Goal: Task Accomplishment & Management: Manage account settings

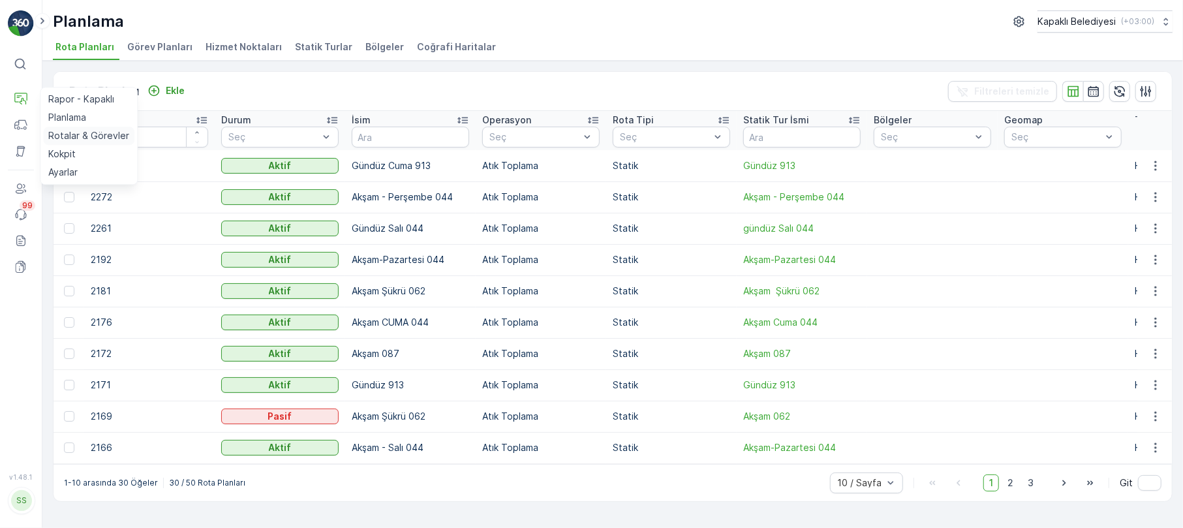
click at [71, 132] on p "Rotalar & Görevler" at bounding box center [88, 135] width 81 height 13
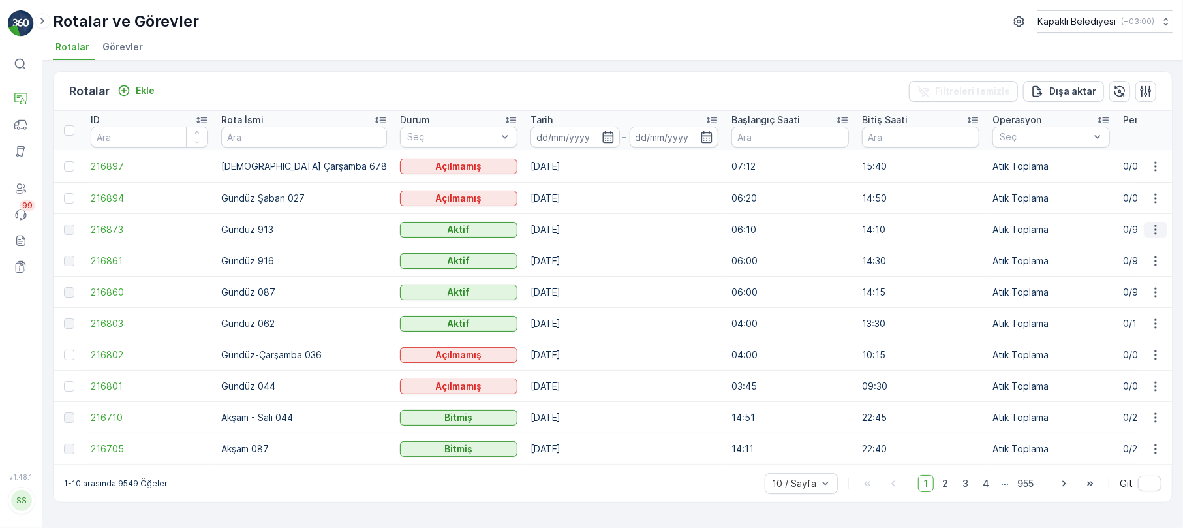
click at [1155, 228] on icon "button" at bounding box center [1155, 229] width 2 height 10
click at [1139, 269] on span "Rota Takibini Görüntüle" at bounding box center [1124, 266] width 102 height 13
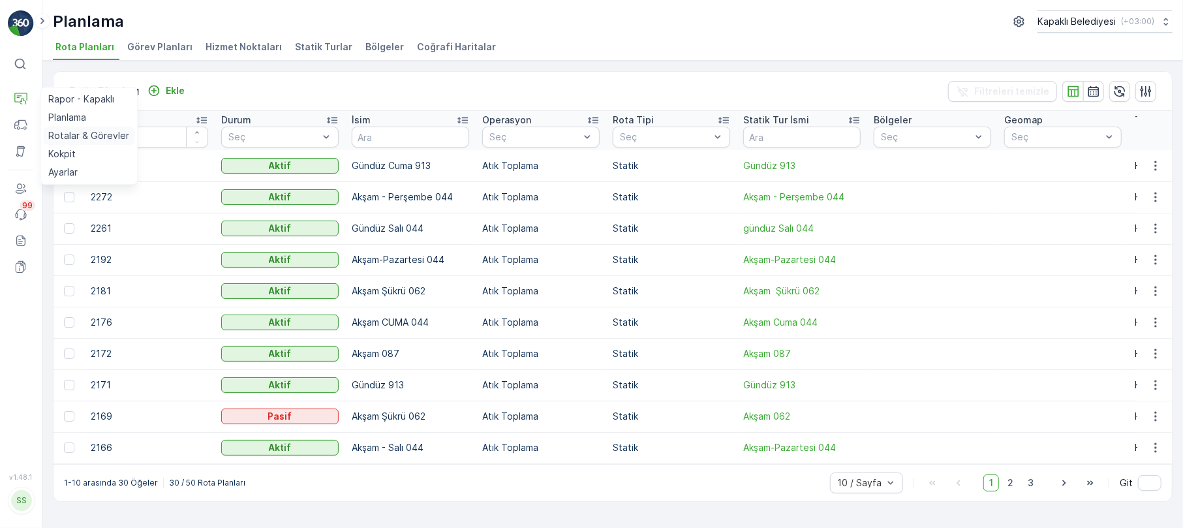
click at [91, 131] on p "Rotalar & Görevler" at bounding box center [88, 135] width 81 height 13
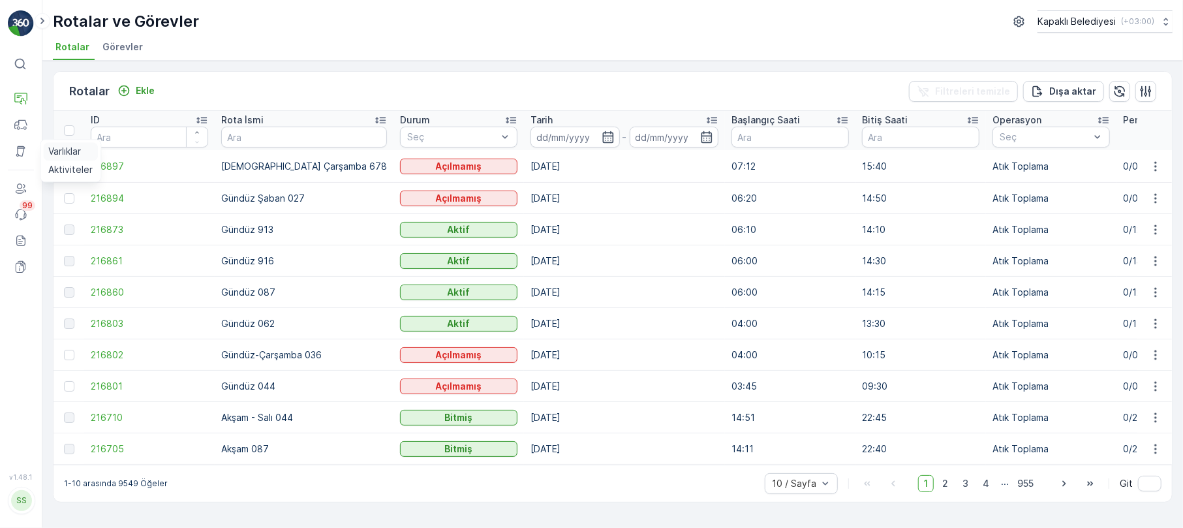
click at [89, 147] on link "Varlıklar" at bounding box center [70, 151] width 55 height 18
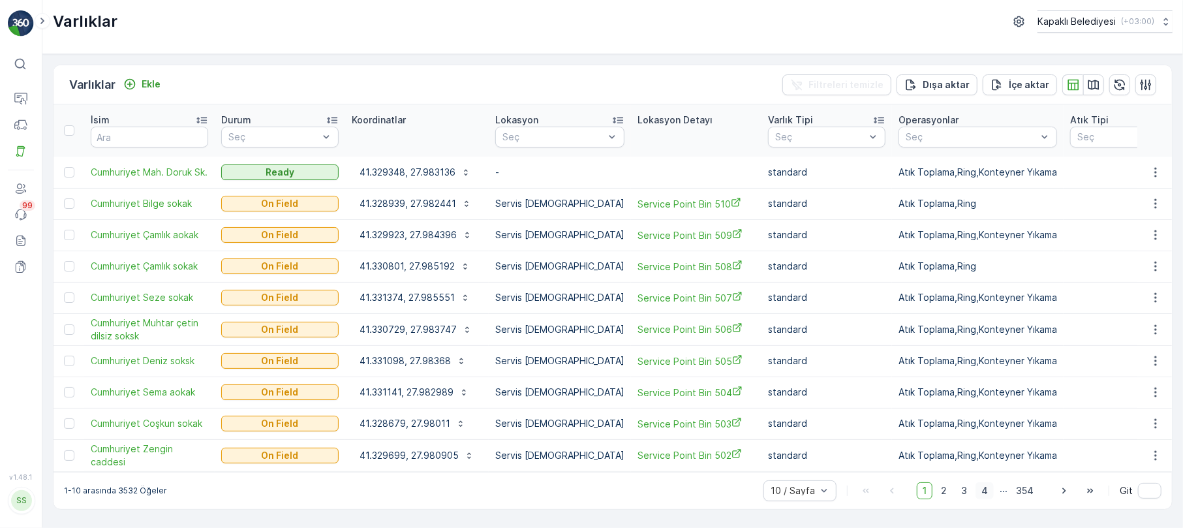
click at [987, 483] on span "4" at bounding box center [985, 490] width 18 height 17
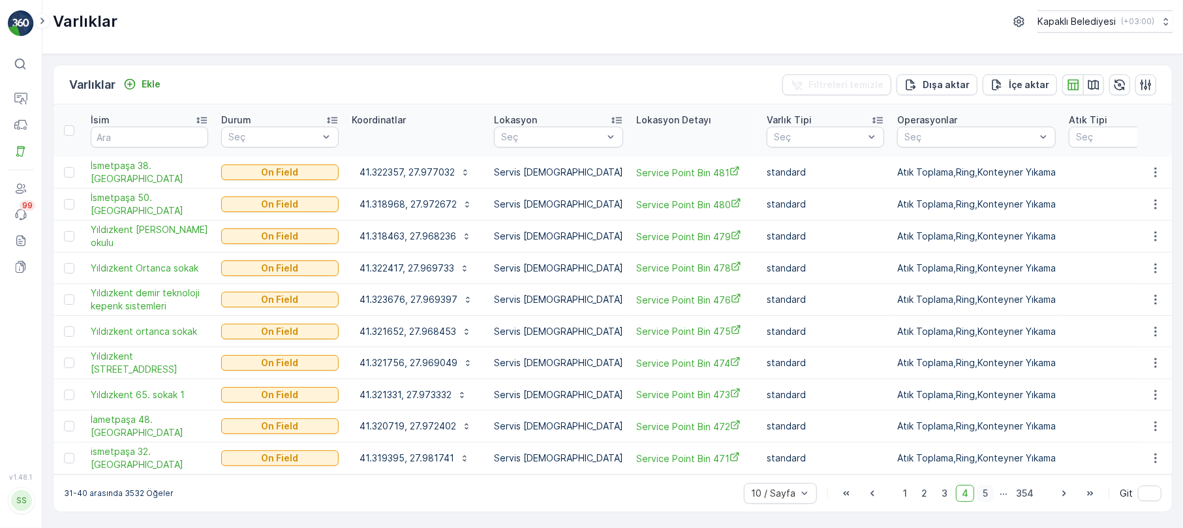
click at [984, 486] on span "5" at bounding box center [985, 493] width 17 height 17
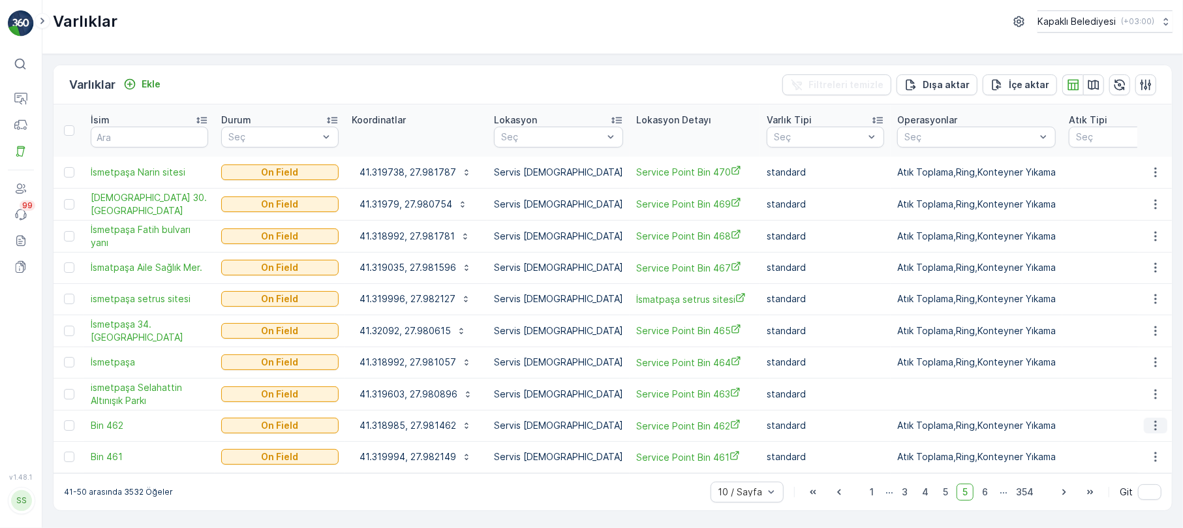
click at [1158, 419] on icon "button" at bounding box center [1155, 425] width 13 height 13
click at [1107, 450] on span "Varlığı Düzenle" at bounding box center [1108, 450] width 64 height 13
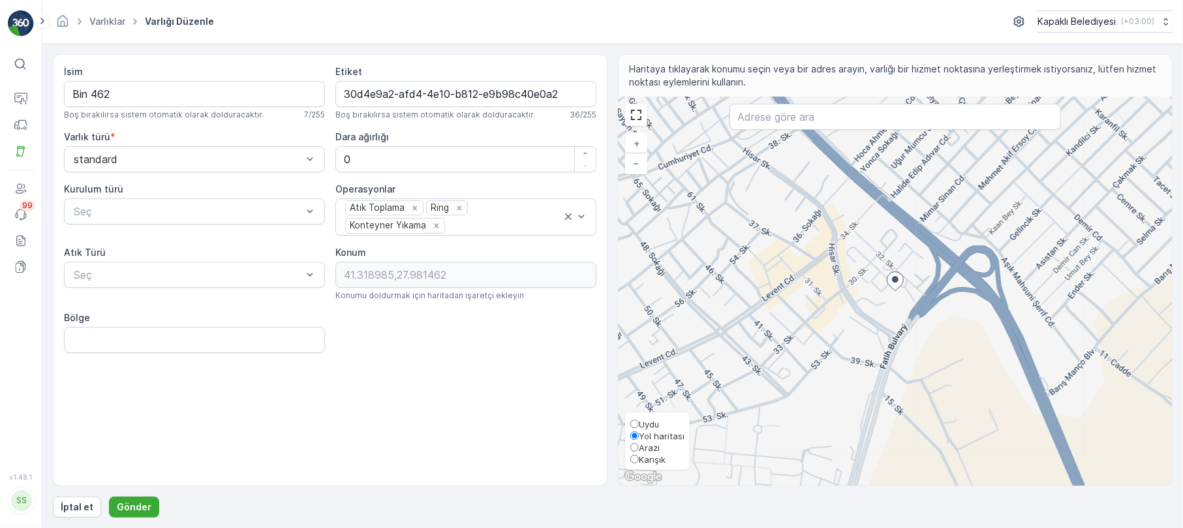
click at [638, 459] on input "Karışık" at bounding box center [634, 459] width 8 height 8
radio input "true"
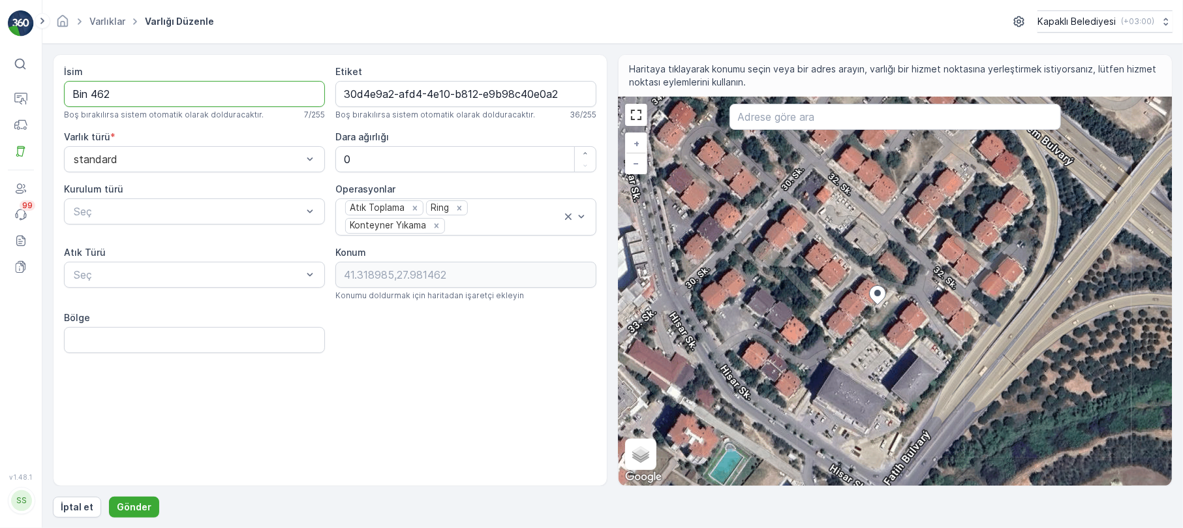
click at [119, 102] on input "Bin 462" at bounding box center [194, 94] width 261 height 26
type input "B"
type input "İsmetpaşa"
click at [155, 287] on div "Seç" at bounding box center [194, 275] width 261 height 26
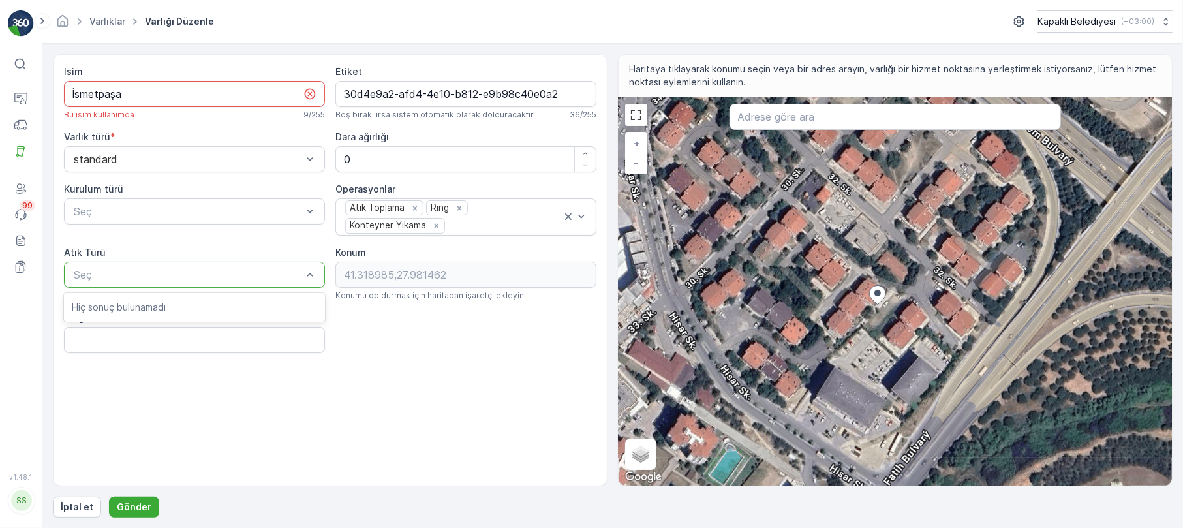
click at [164, 275] on div at bounding box center [187, 275] width 231 height 12
click at [153, 347] on input "Bölge" at bounding box center [194, 340] width 261 height 26
type input "İsmetpaşa"
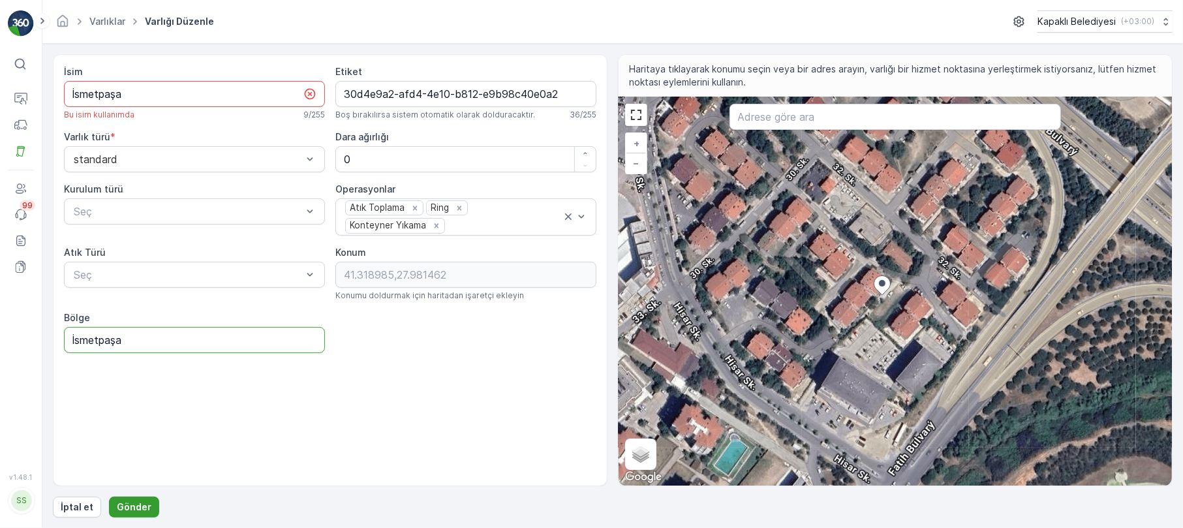
click at [129, 502] on p "Gönder" at bounding box center [134, 507] width 35 height 13
click at [126, 504] on p "Gönder" at bounding box center [134, 507] width 35 height 13
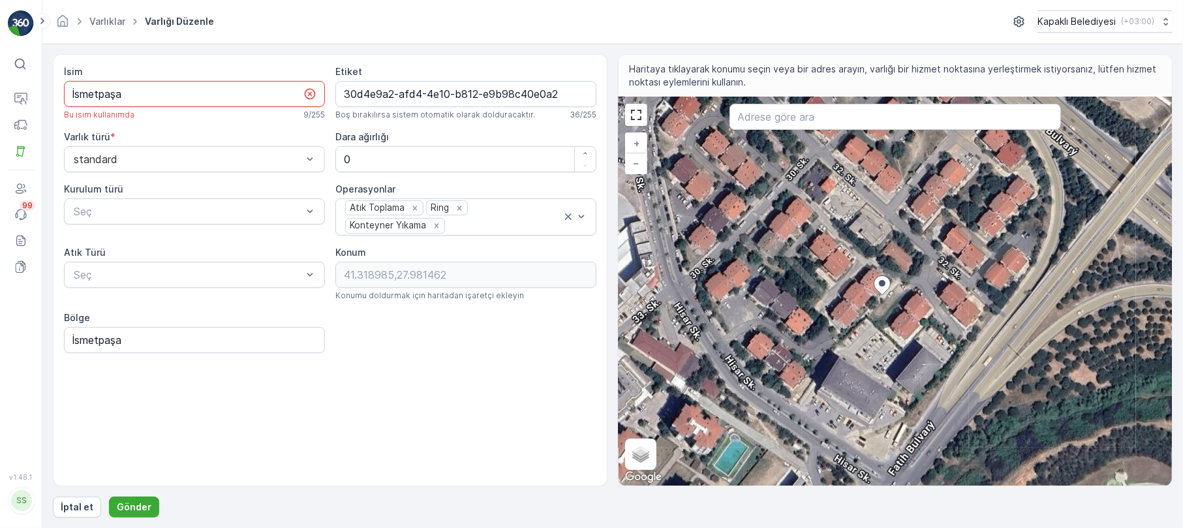
click at [142, 97] on input "İsmetpaşa" at bounding box center [194, 94] width 261 height 26
type input "İsmetpaşa Mah."
click at [131, 505] on p "Gönder" at bounding box center [134, 507] width 35 height 13
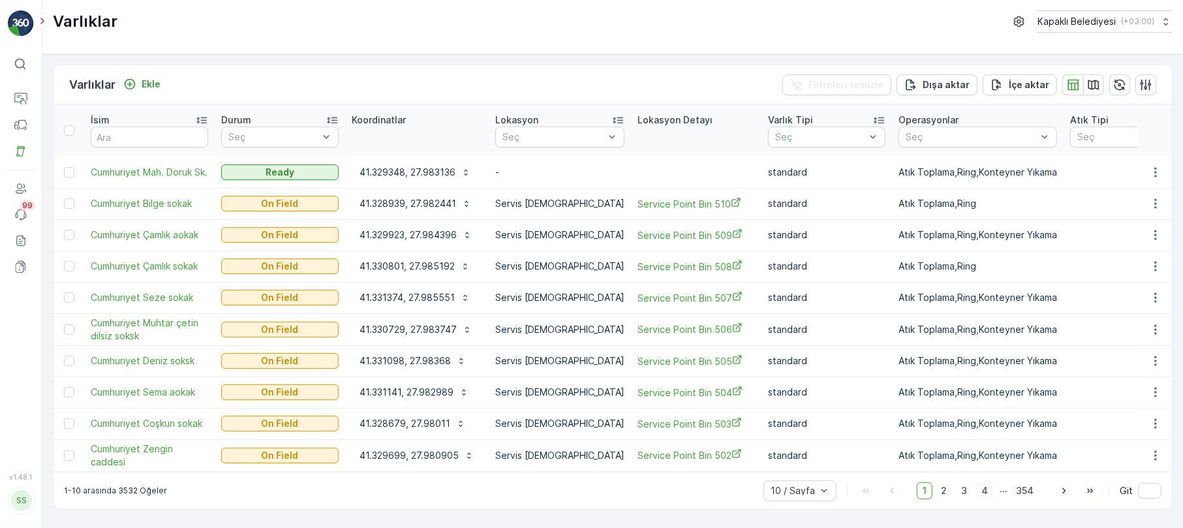
click at [990, 486] on span "4" at bounding box center [985, 490] width 18 height 17
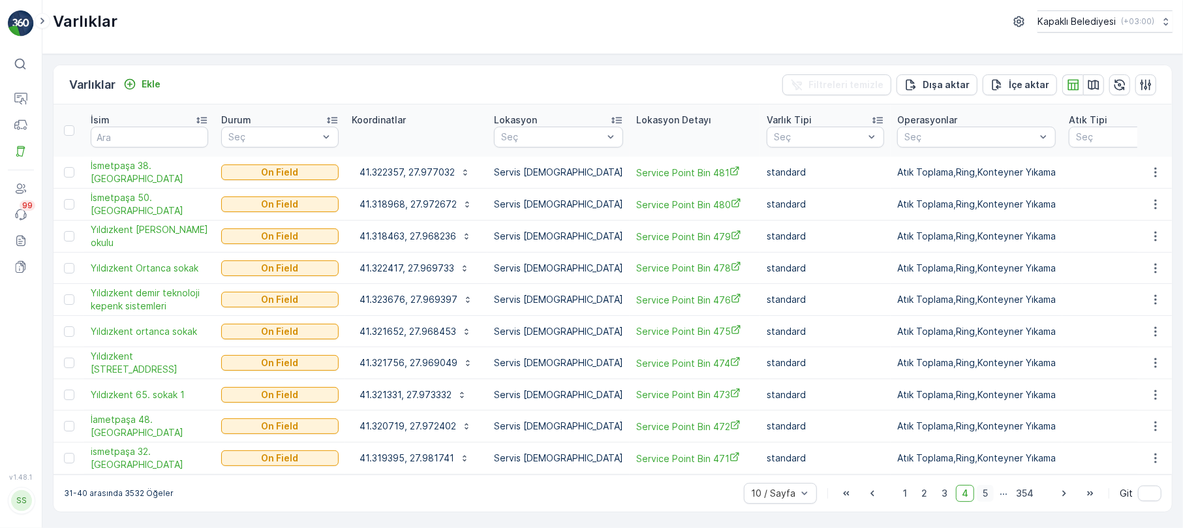
click at [985, 485] on span "5" at bounding box center [985, 493] width 17 height 17
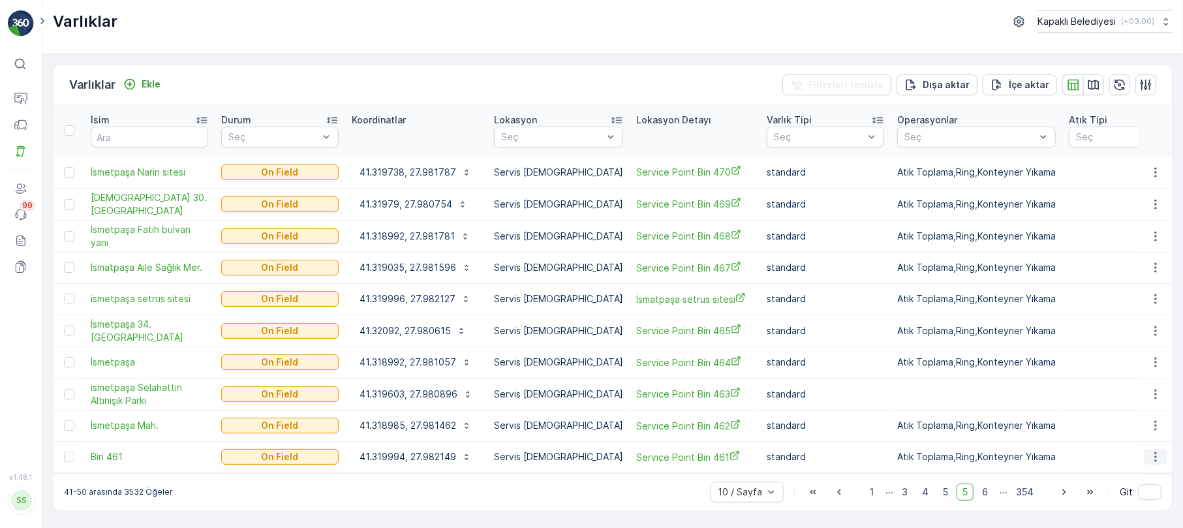
click at [1155, 452] on icon "button" at bounding box center [1155, 457] width 2 height 10
click at [1128, 384] on span "Varlığı Düzenle" at bounding box center [1108, 387] width 64 height 13
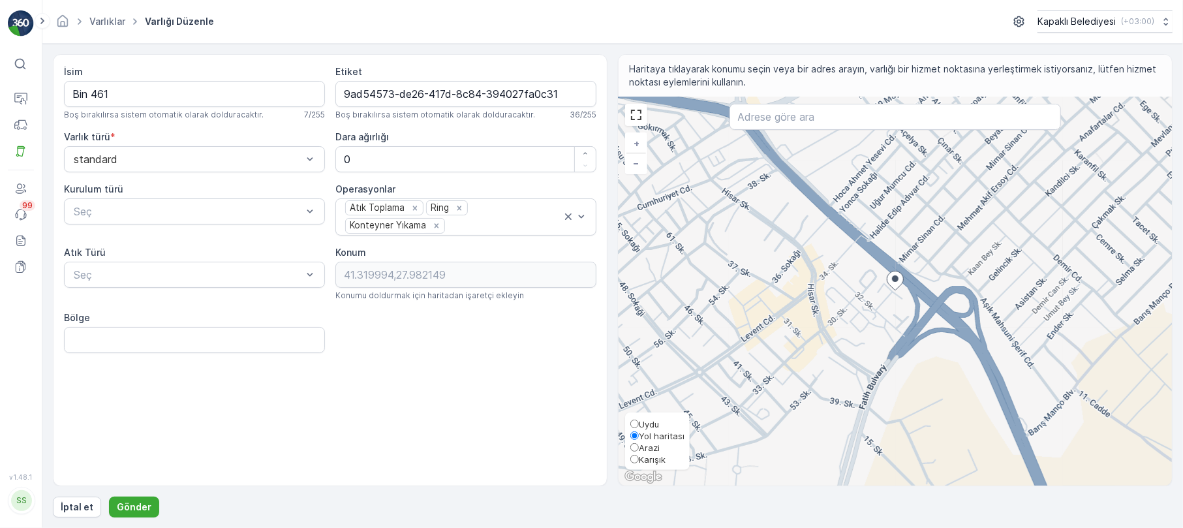
click at [649, 460] on span "Karışık" at bounding box center [652, 459] width 27 height 10
click at [639, 460] on input "Karışık" at bounding box center [634, 459] width 8 height 8
radio input "true"
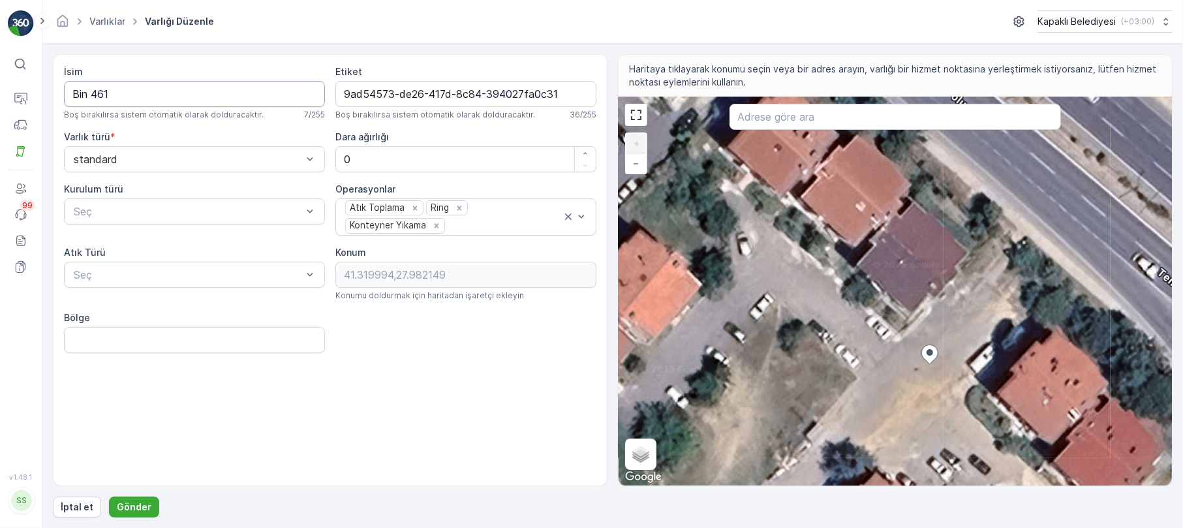
click at [124, 94] on input "Bin 461" at bounding box center [194, 94] width 261 height 26
type input "B"
type input "İsmetpaşa Mah. 2"
click at [133, 504] on p "Gönder" at bounding box center [134, 507] width 35 height 13
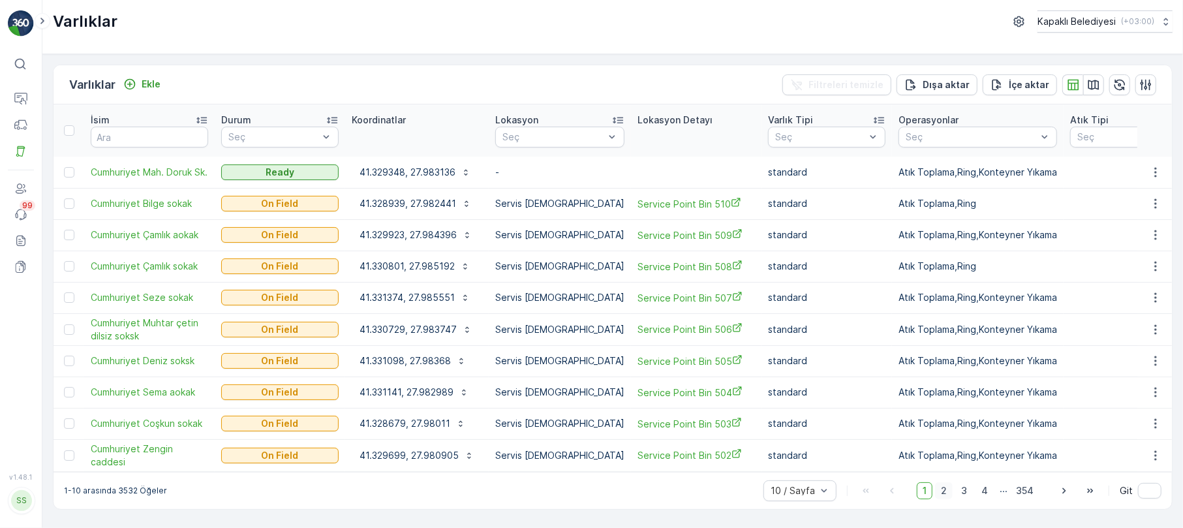
click at [944, 486] on span "2" at bounding box center [944, 490] width 18 height 17
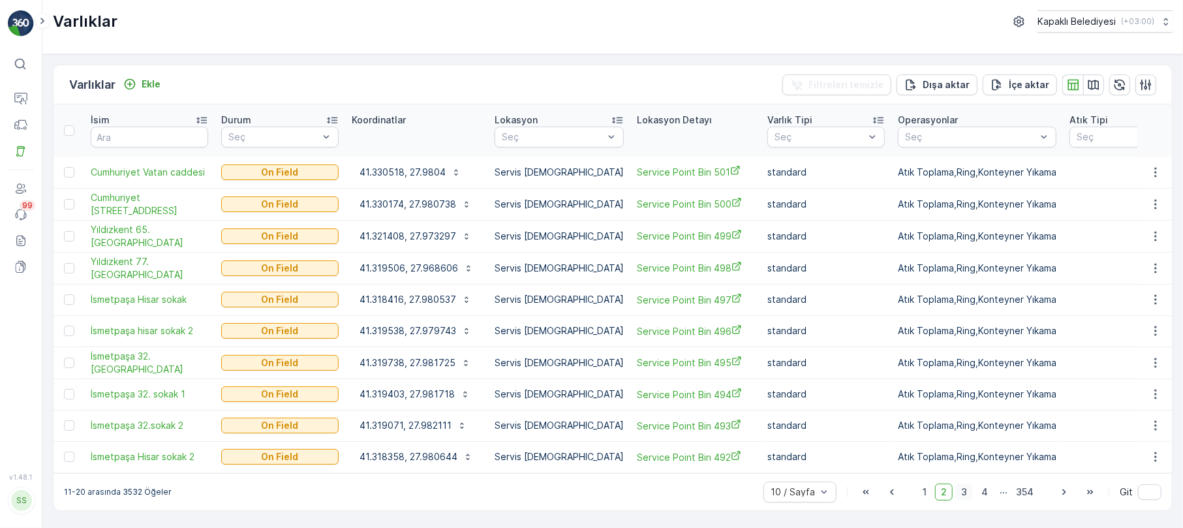
click at [968, 486] on span "3" at bounding box center [964, 492] width 18 height 17
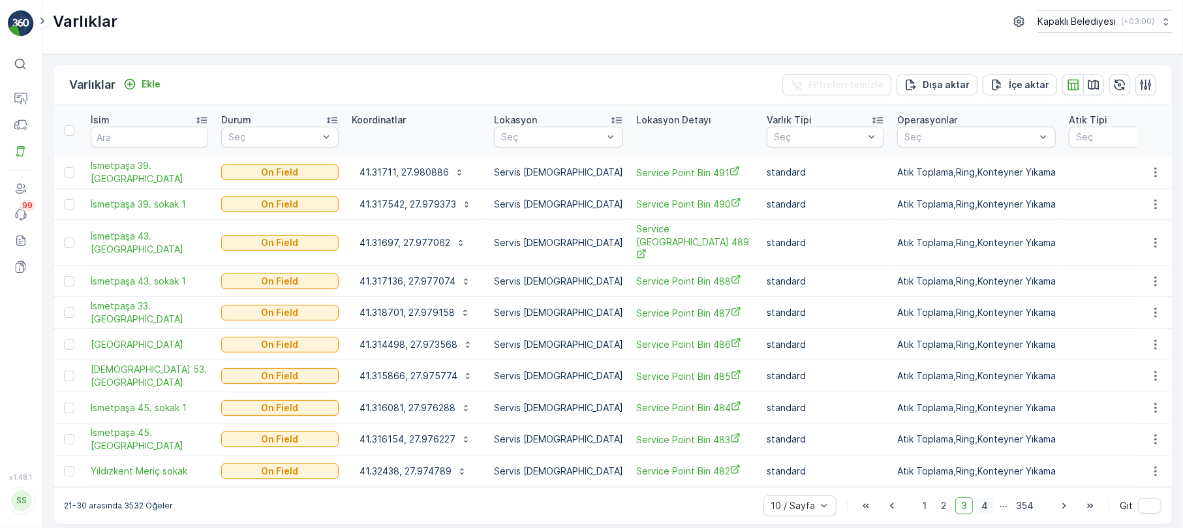
click at [985, 497] on span "4" at bounding box center [985, 505] width 18 height 17
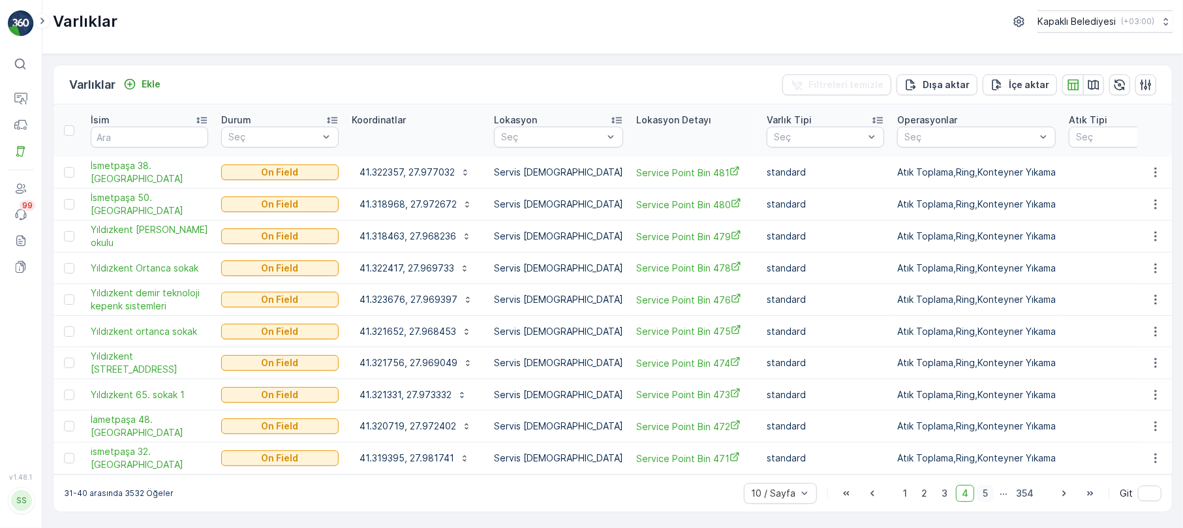
click at [985, 486] on span "5" at bounding box center [985, 493] width 17 height 17
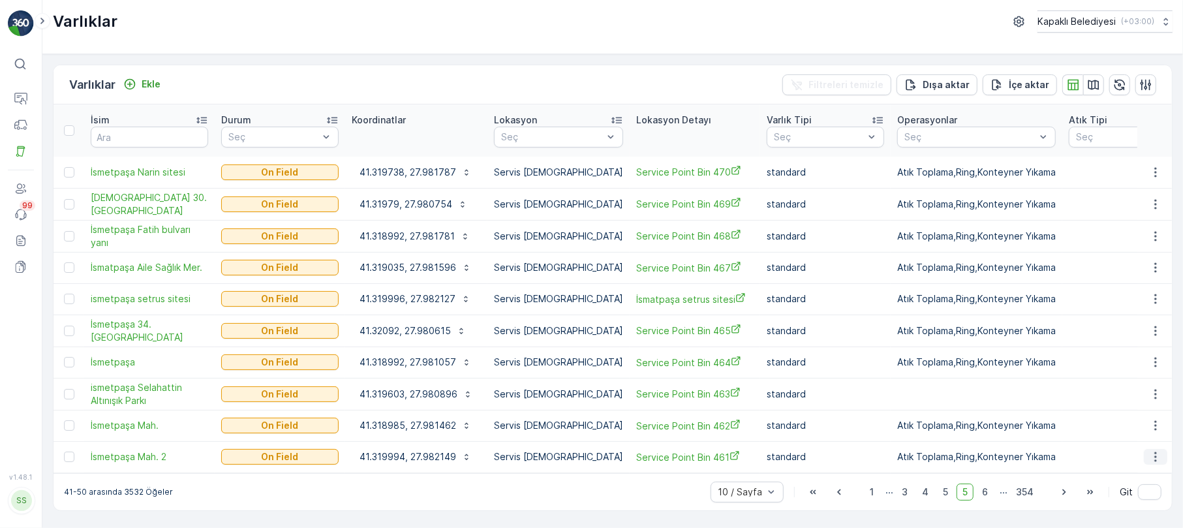
click at [1156, 452] on icon "button" at bounding box center [1155, 457] width 2 height 10
click at [1122, 382] on span "Varlığı Düzenle" at bounding box center [1108, 387] width 64 height 13
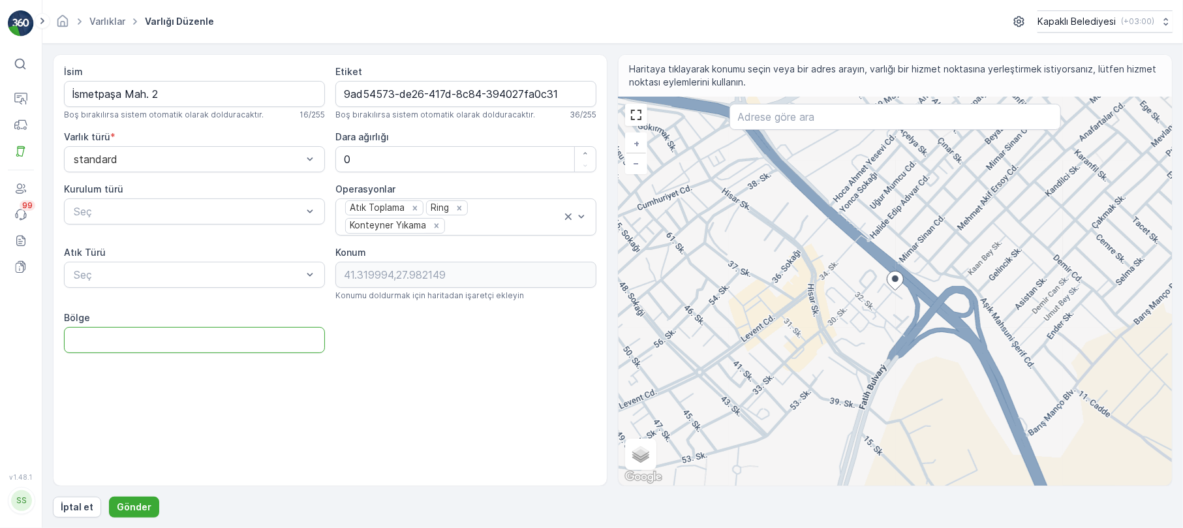
click at [168, 348] on input "Bölge" at bounding box center [194, 340] width 261 height 26
type input "İsmetpaşa"
click at [134, 510] on p "Gönder" at bounding box center [134, 507] width 35 height 13
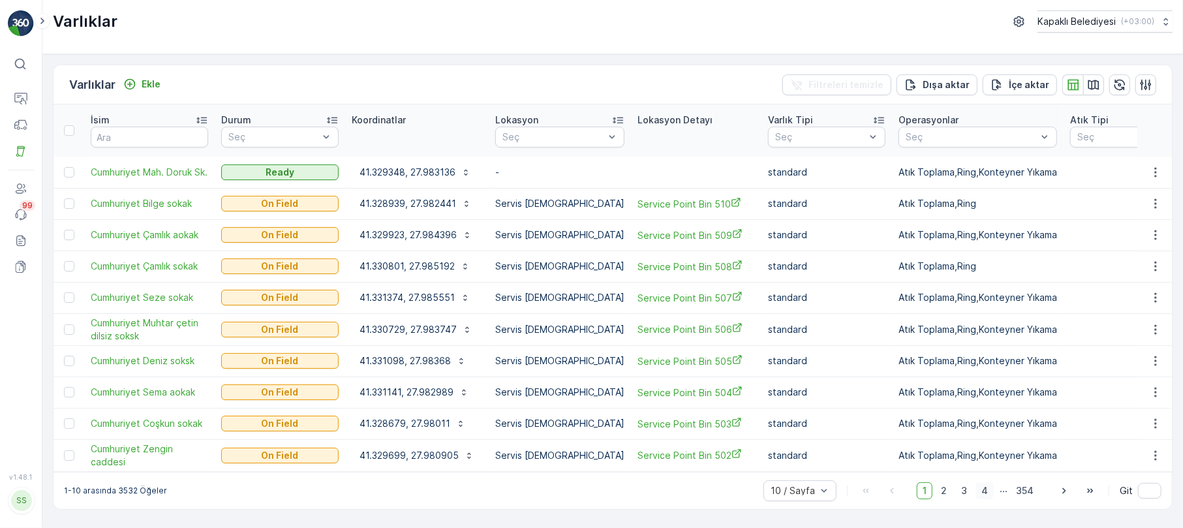
click at [984, 487] on span "4" at bounding box center [985, 490] width 18 height 17
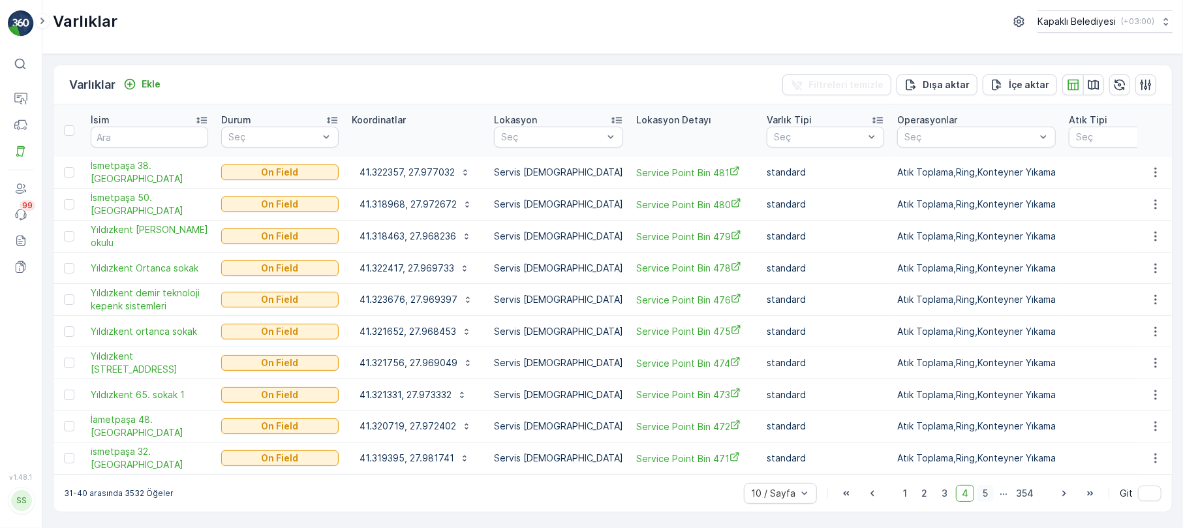
click at [988, 489] on span "5" at bounding box center [985, 493] width 17 height 17
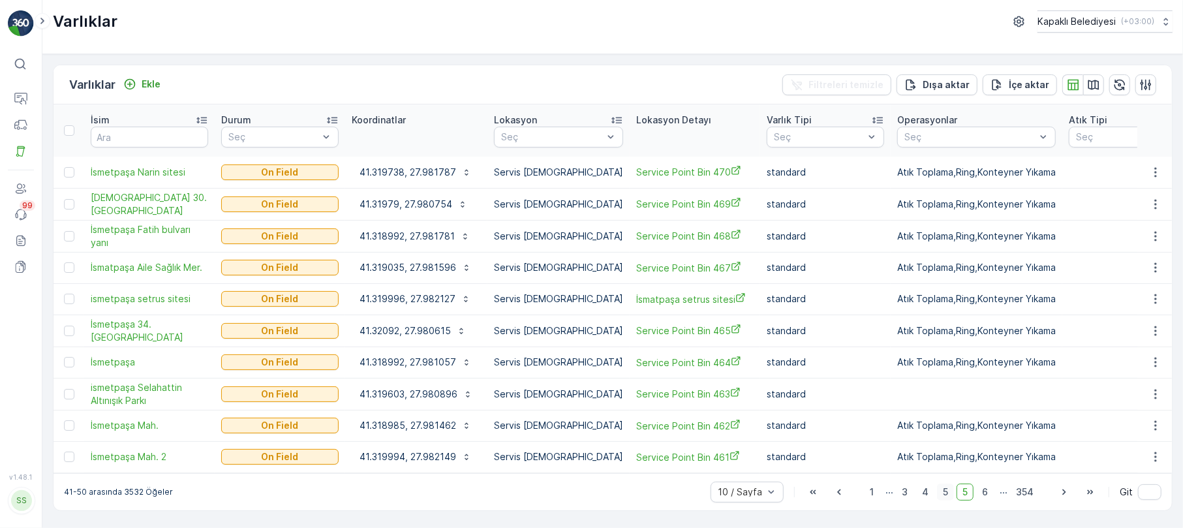
click at [988, 489] on span "6" at bounding box center [985, 492] width 18 height 17
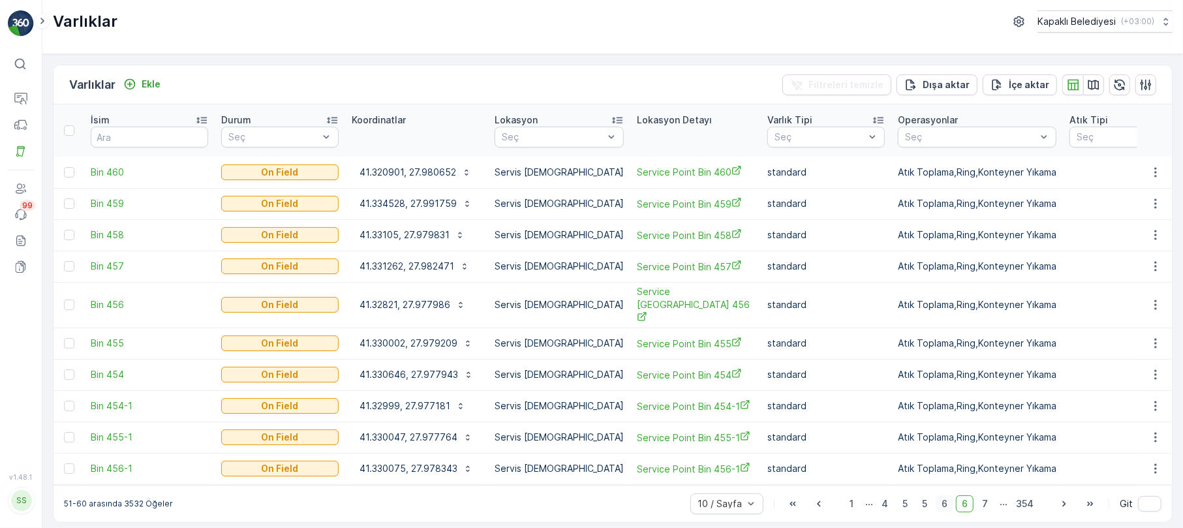
click at [948, 495] on span "6" at bounding box center [945, 503] width 18 height 17
click at [946, 495] on span "6" at bounding box center [945, 503] width 18 height 17
click at [923, 495] on span "5" at bounding box center [924, 503] width 17 height 17
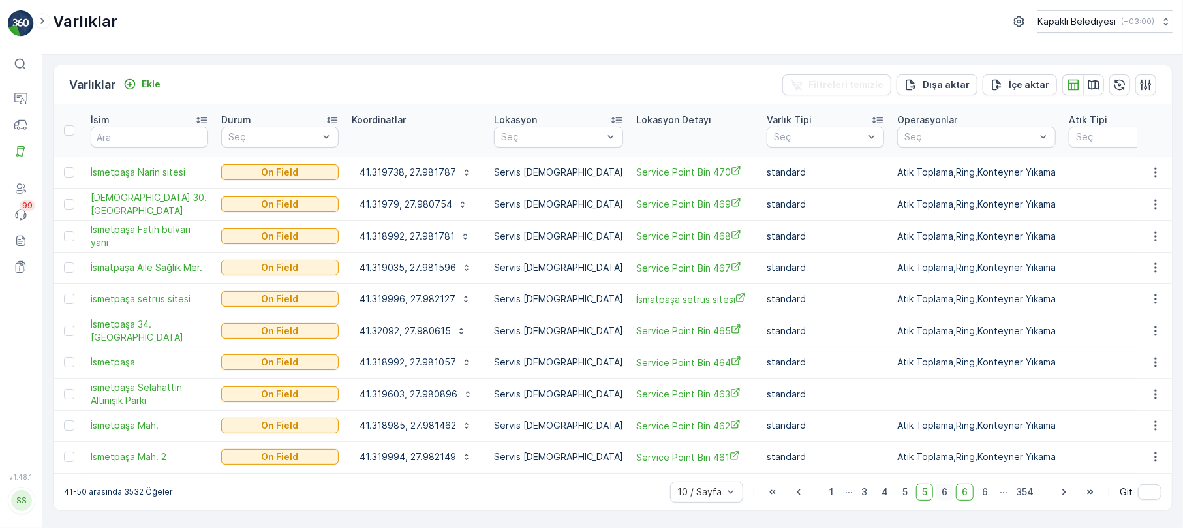
click at [942, 486] on span "6" at bounding box center [945, 492] width 18 height 17
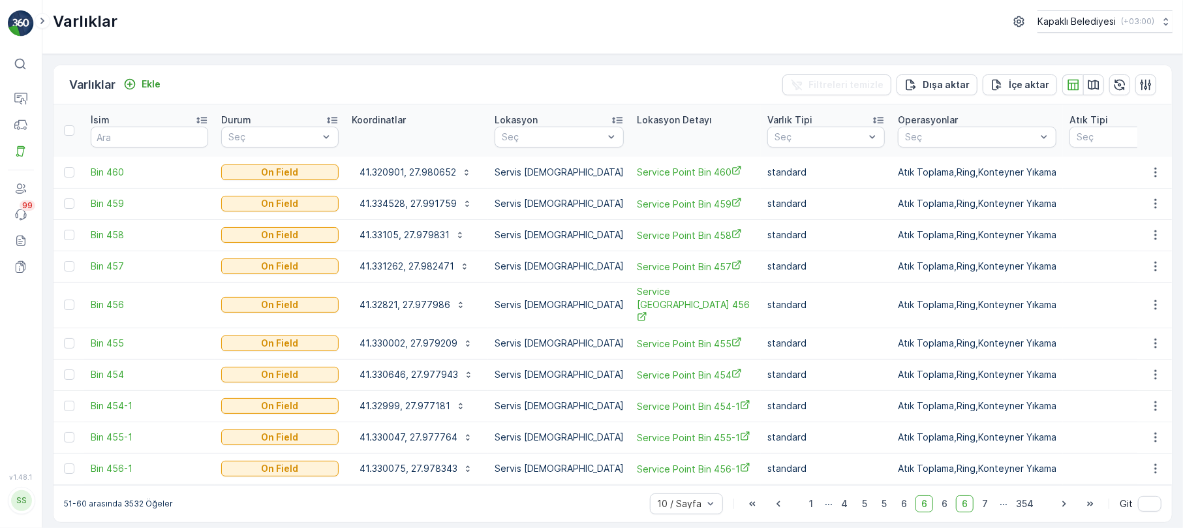
click at [961, 495] on span "6" at bounding box center [965, 503] width 18 height 17
click at [987, 495] on span "7" at bounding box center [985, 503] width 18 height 17
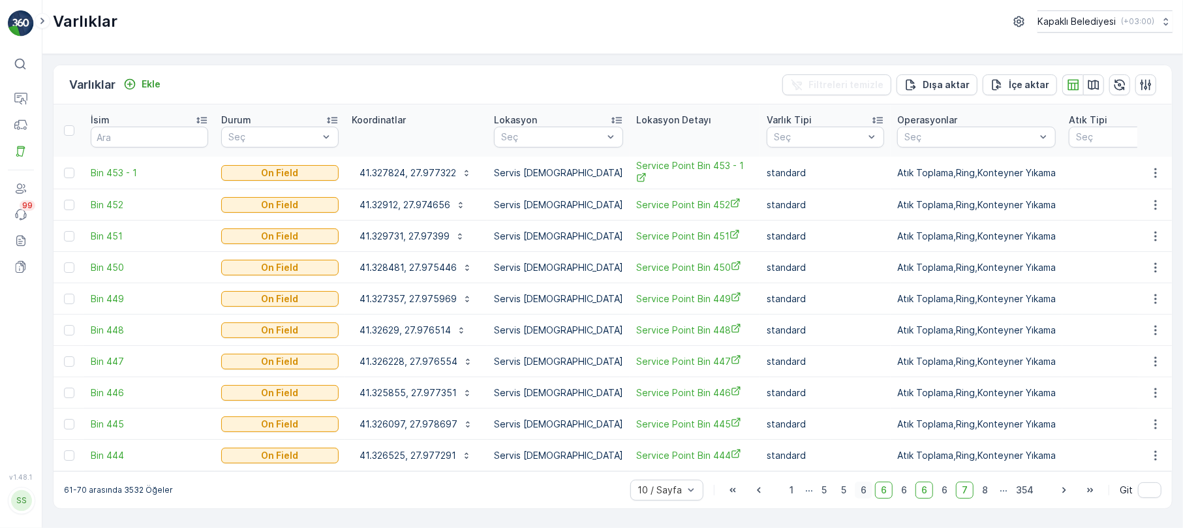
click at [860, 482] on span "6" at bounding box center [864, 490] width 18 height 17
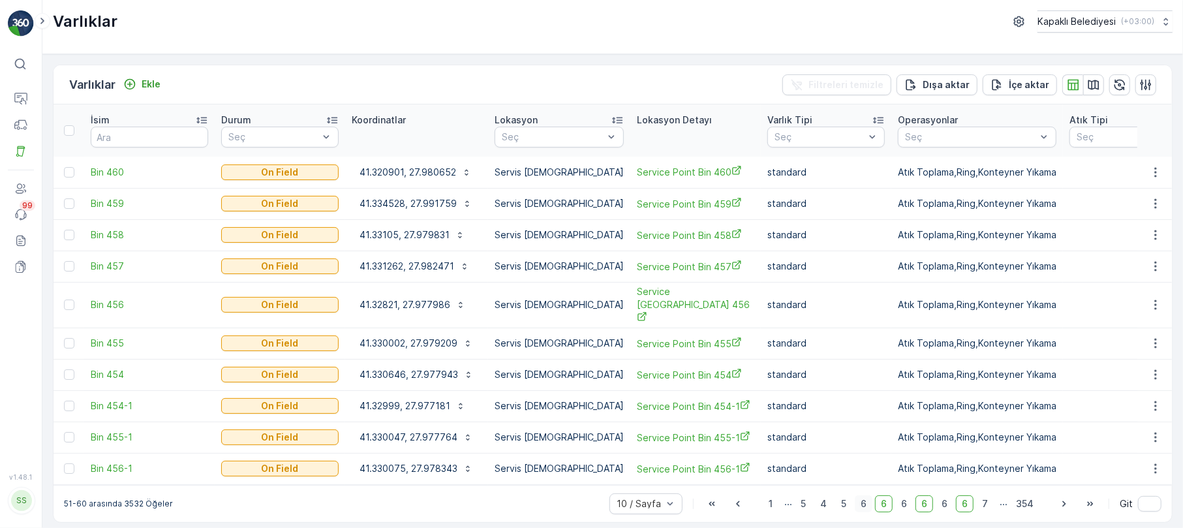
click at [860, 495] on span "6" at bounding box center [864, 503] width 18 height 17
click at [842, 495] on span "5" at bounding box center [843, 503] width 17 height 17
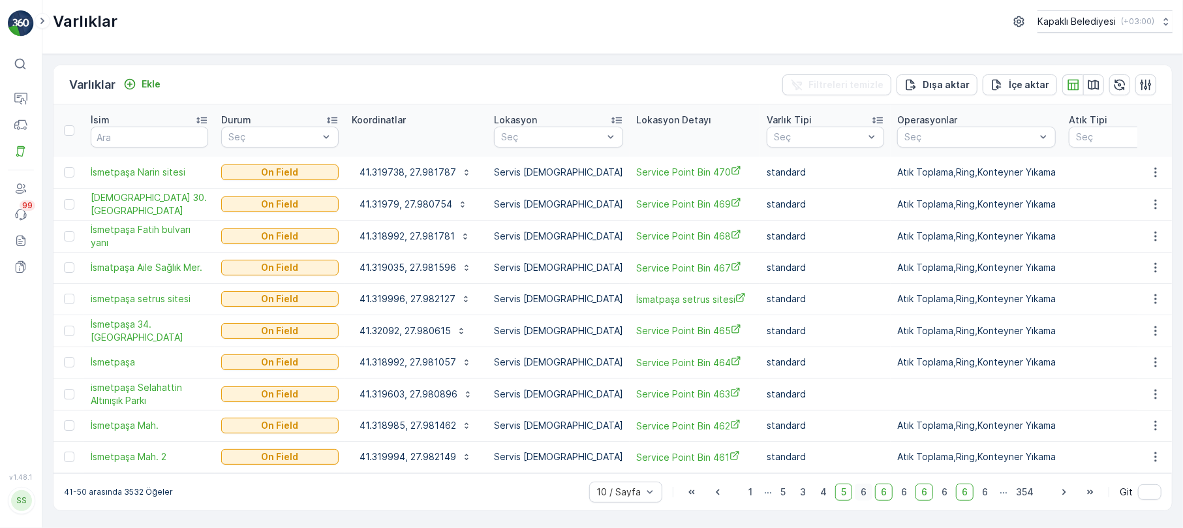
click at [859, 484] on span "6" at bounding box center [864, 492] width 18 height 17
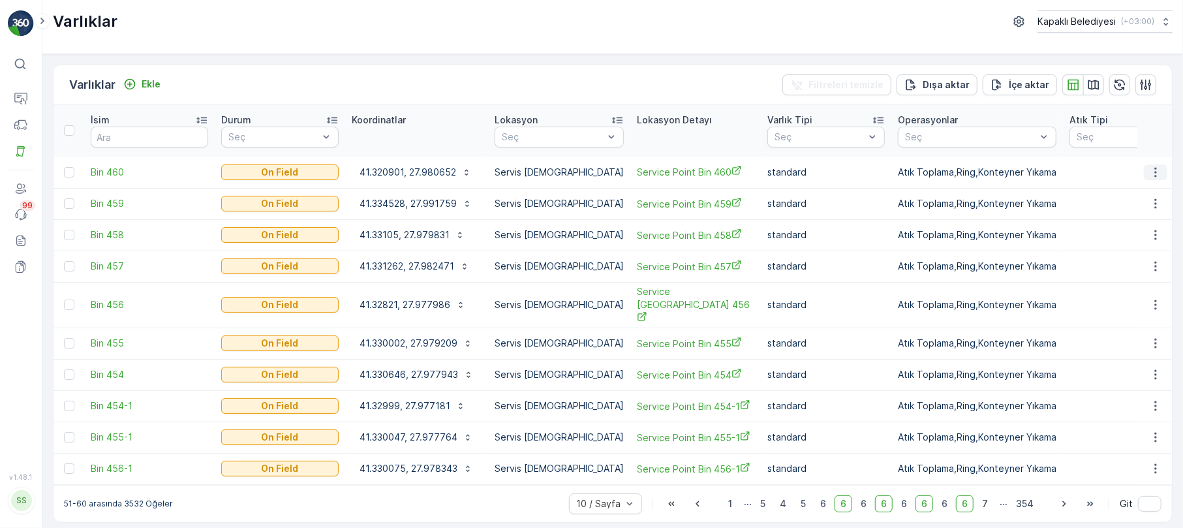
click at [1154, 166] on icon "button" at bounding box center [1155, 172] width 13 height 13
click at [1134, 196] on span "Varlığı Düzenle" at bounding box center [1108, 197] width 64 height 13
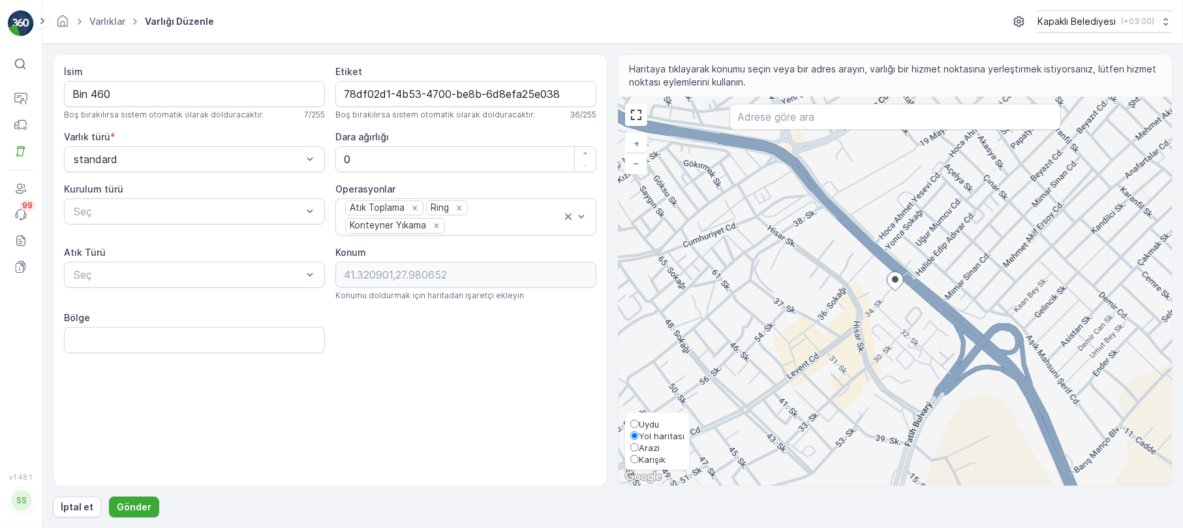
click at [637, 460] on input "Karışık" at bounding box center [634, 459] width 8 height 8
radio input "true"
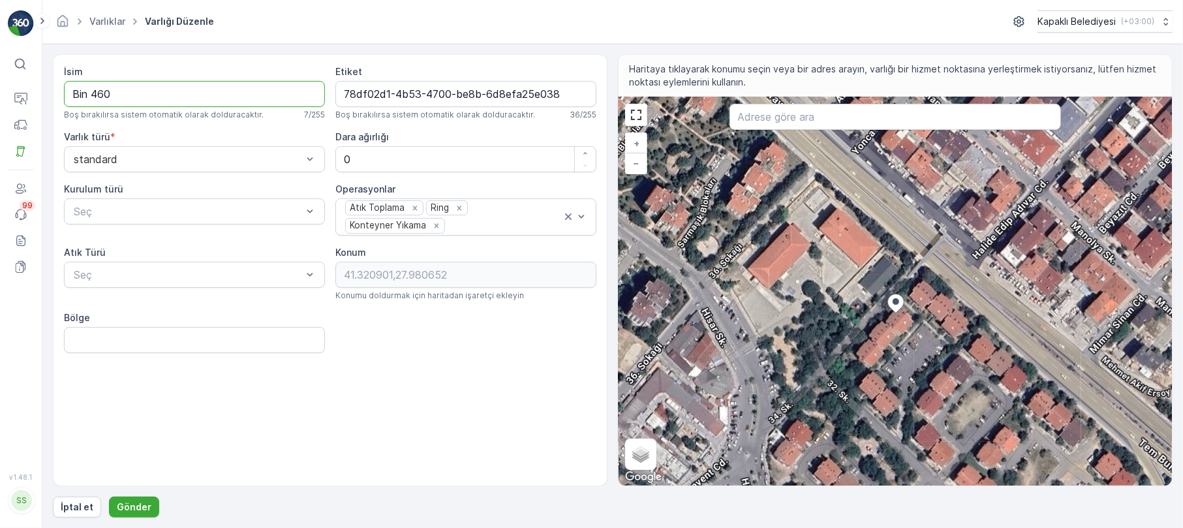
click at [134, 97] on input "Bin 460" at bounding box center [194, 94] width 261 height 26
type input "B"
type input "İsmetpaşa 34. sokak 2"
click at [139, 505] on p "Gönder" at bounding box center [134, 507] width 35 height 13
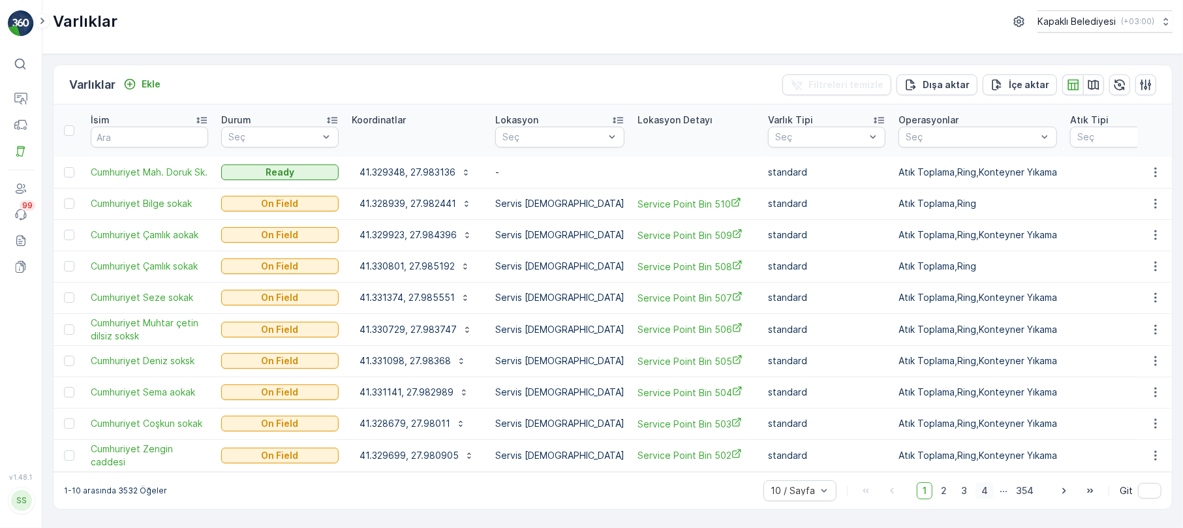
click at [987, 486] on span "4" at bounding box center [985, 490] width 18 height 17
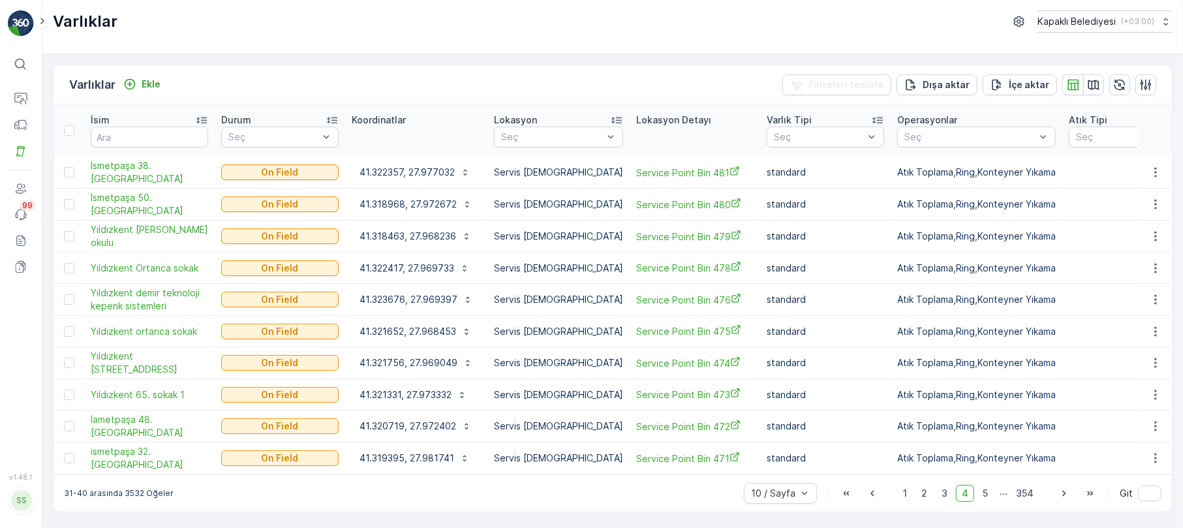
click at [987, 486] on span "5" at bounding box center [985, 493] width 17 height 17
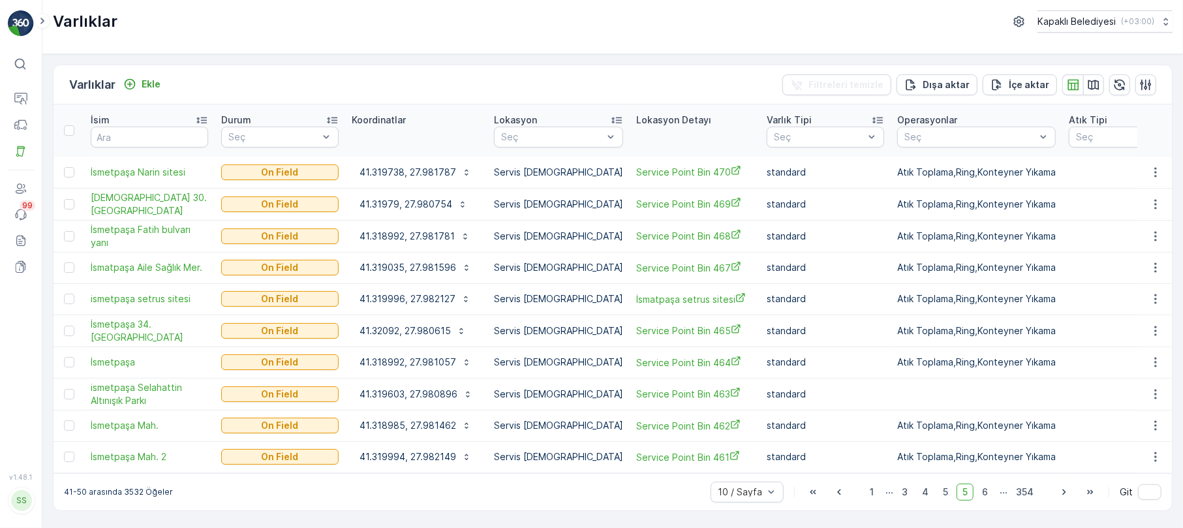
click at [987, 486] on span "6" at bounding box center [985, 492] width 18 height 17
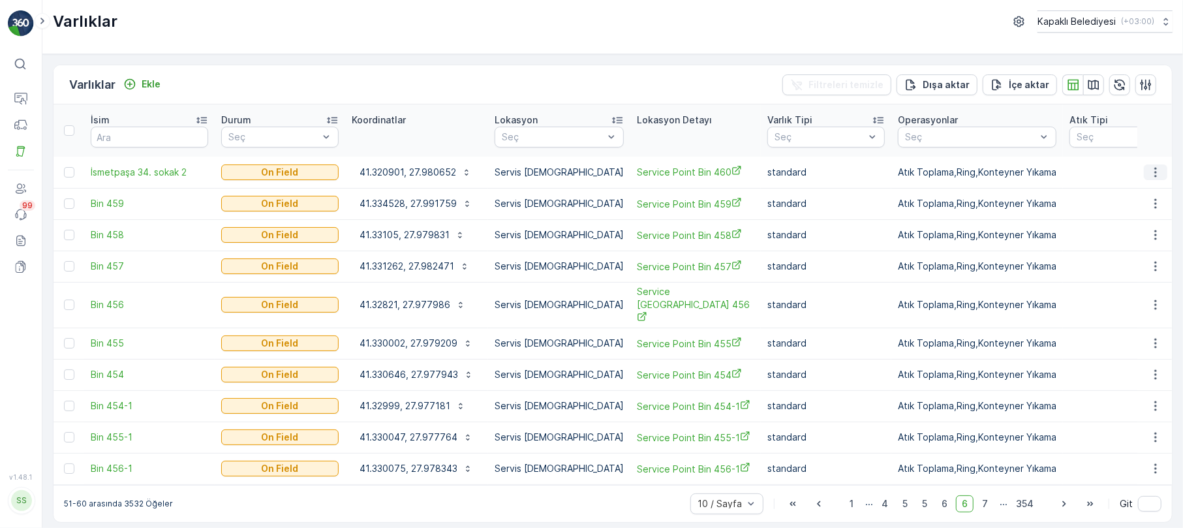
click at [1159, 166] on icon "button" at bounding box center [1155, 172] width 13 height 13
click at [1115, 196] on span "Varlığı Düzenle" at bounding box center [1108, 197] width 64 height 13
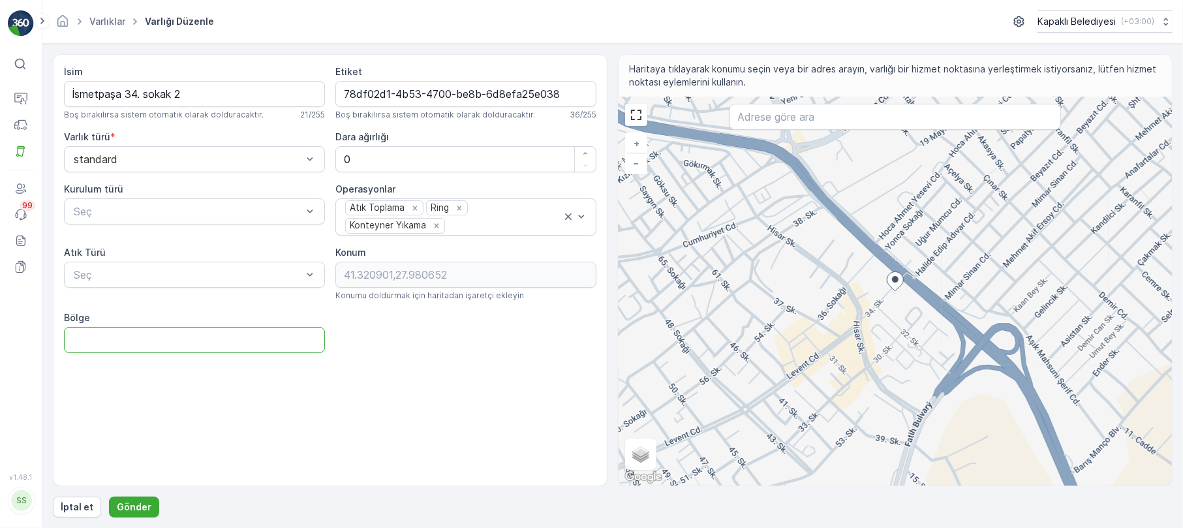
click at [232, 347] on input "Bölge" at bounding box center [194, 340] width 261 height 26
type input "İsmetpaşa"
click at [131, 506] on p "Gönder" at bounding box center [134, 507] width 35 height 13
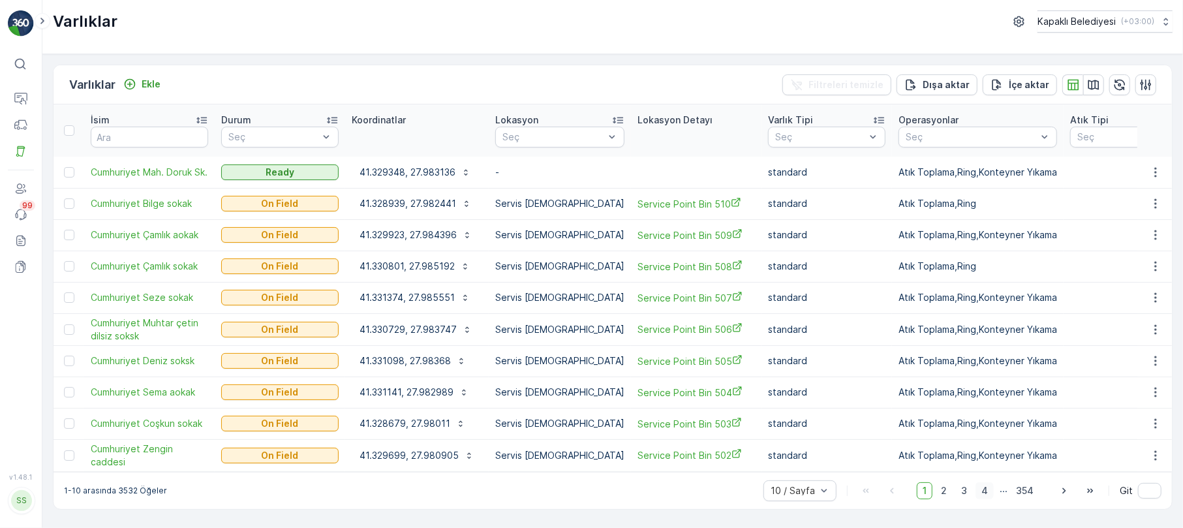
click at [987, 484] on span "4" at bounding box center [985, 490] width 18 height 17
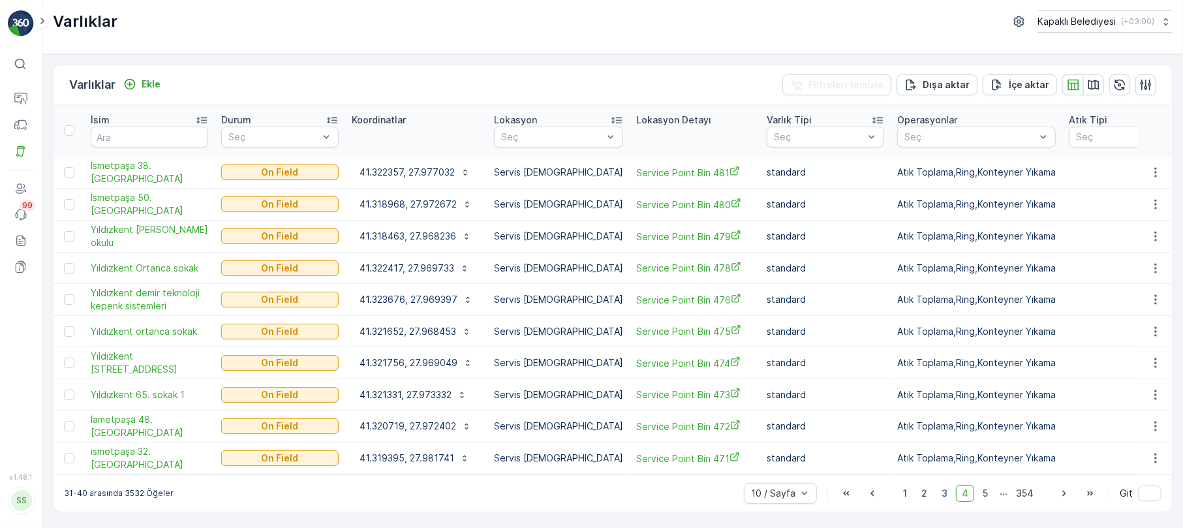
click at [982, 485] on span "5" at bounding box center [985, 493] width 17 height 17
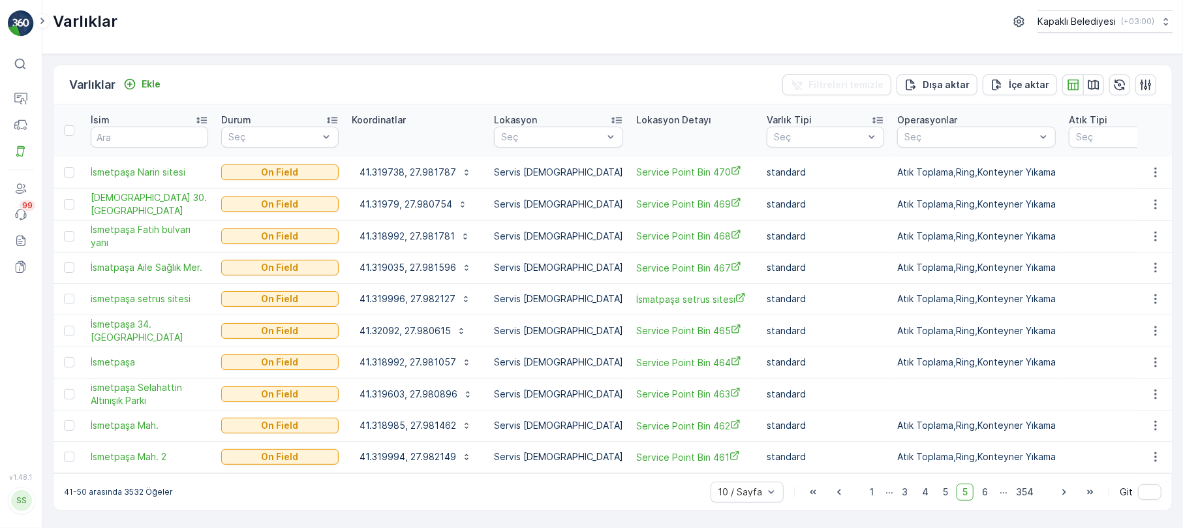
click at [982, 484] on span "6" at bounding box center [985, 492] width 18 height 17
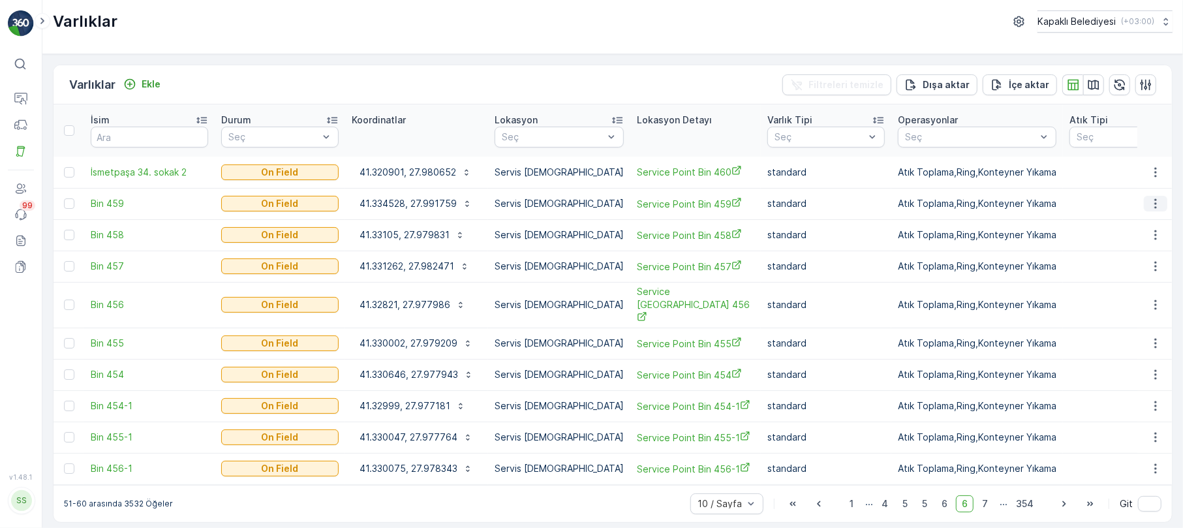
click at [1156, 199] on icon "button" at bounding box center [1155, 204] width 2 height 10
click at [1123, 227] on span "Varlığı Düzenle" at bounding box center [1108, 229] width 64 height 13
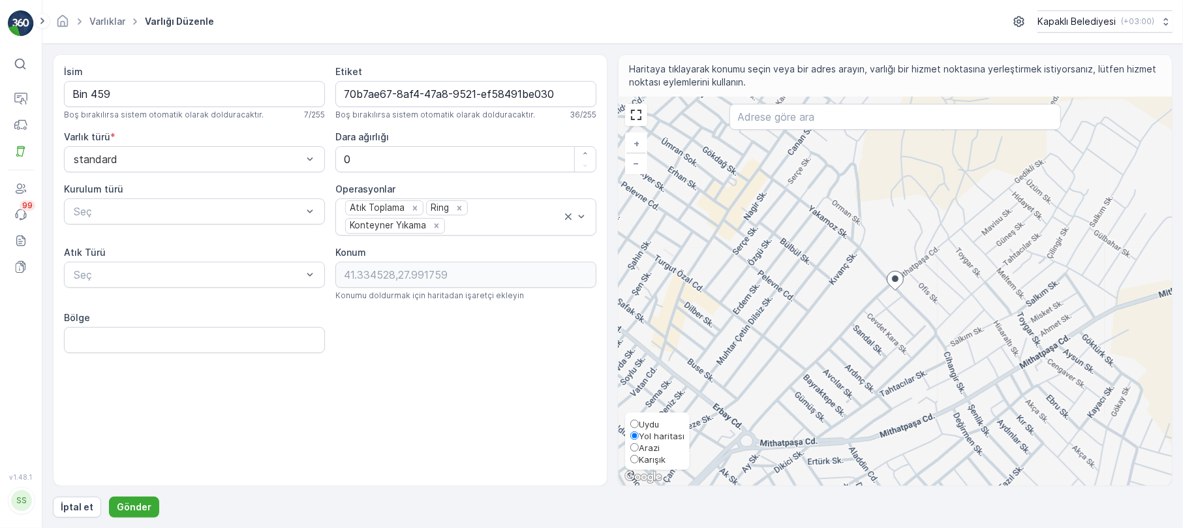
click at [636, 458] on input "Karışık" at bounding box center [634, 459] width 8 height 8
radio input "true"
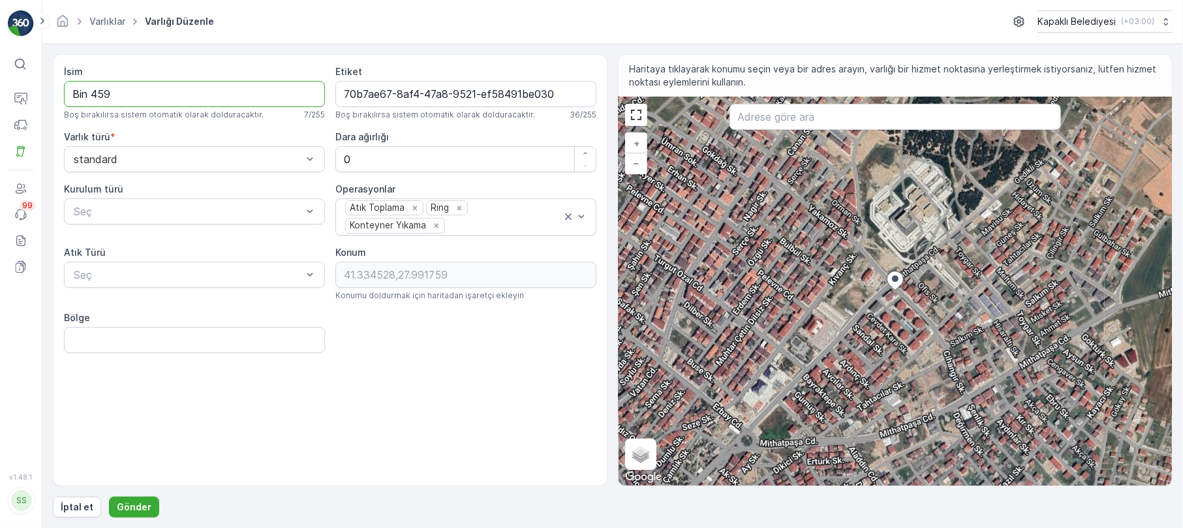
click at [134, 105] on input "Bin 459" at bounding box center [194, 94] width 261 height 26
type input "B"
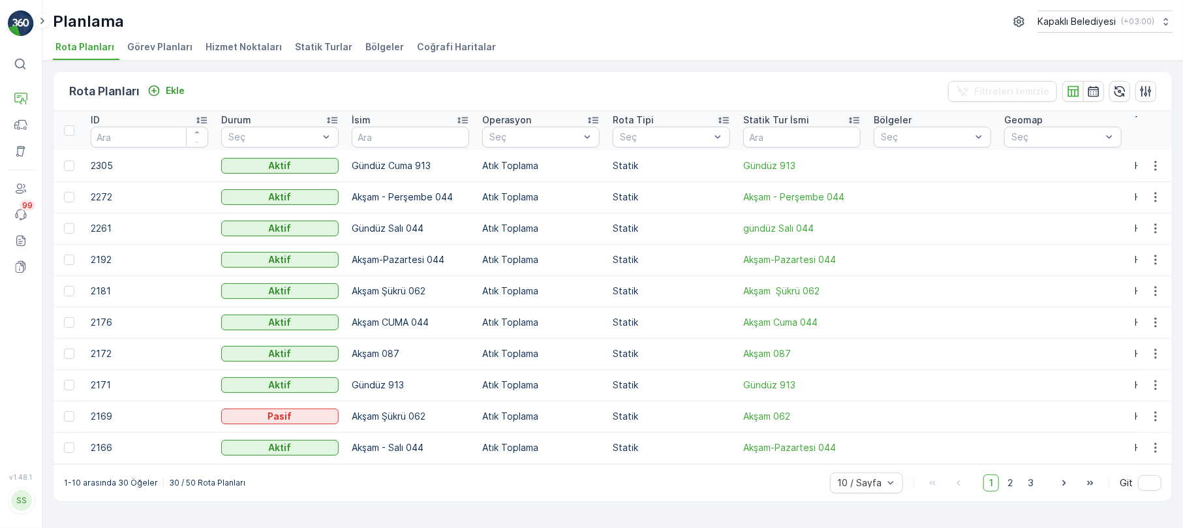
click at [378, 50] on span "Bölgeler" at bounding box center [384, 46] width 39 height 13
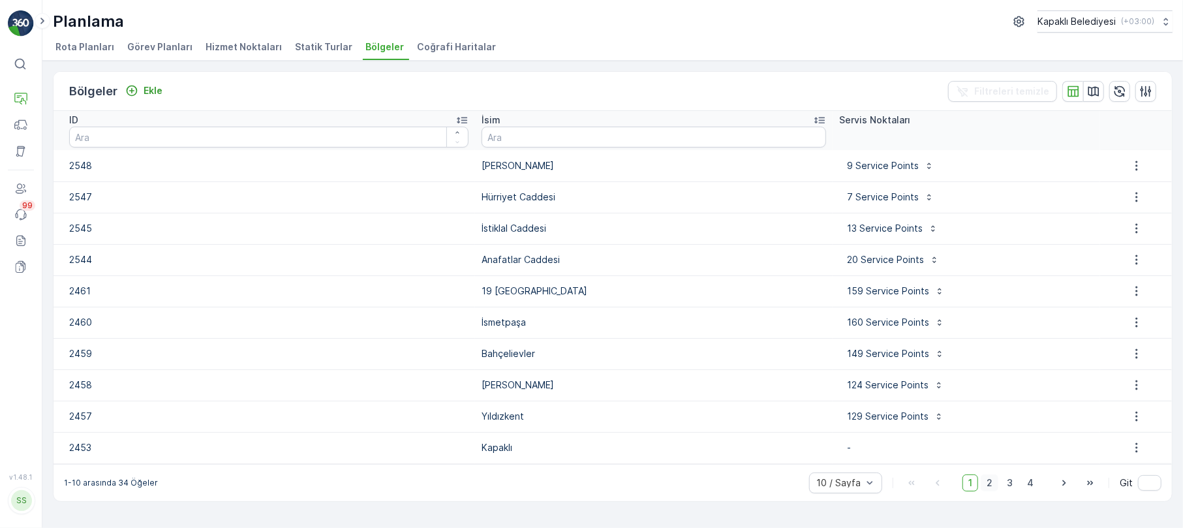
click at [993, 482] on span "2" at bounding box center [990, 482] width 18 height 17
click at [1137, 384] on icon "button" at bounding box center [1136, 384] width 13 height 13
click at [1142, 407] on span "Bölgeyi düzenle" at bounding box center [1142, 404] width 70 height 13
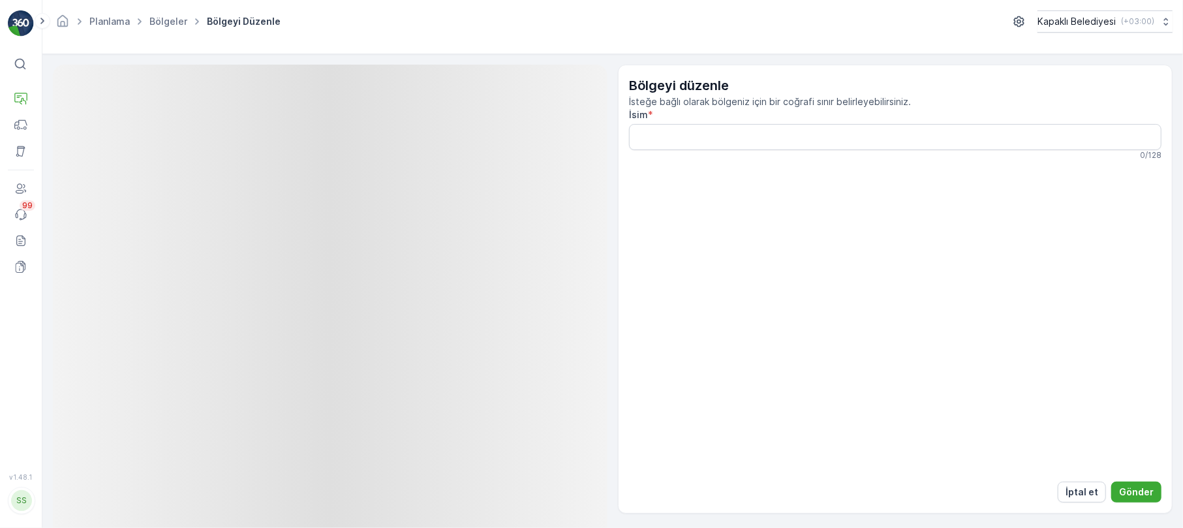
type input "19 Mayıs Caddesi"
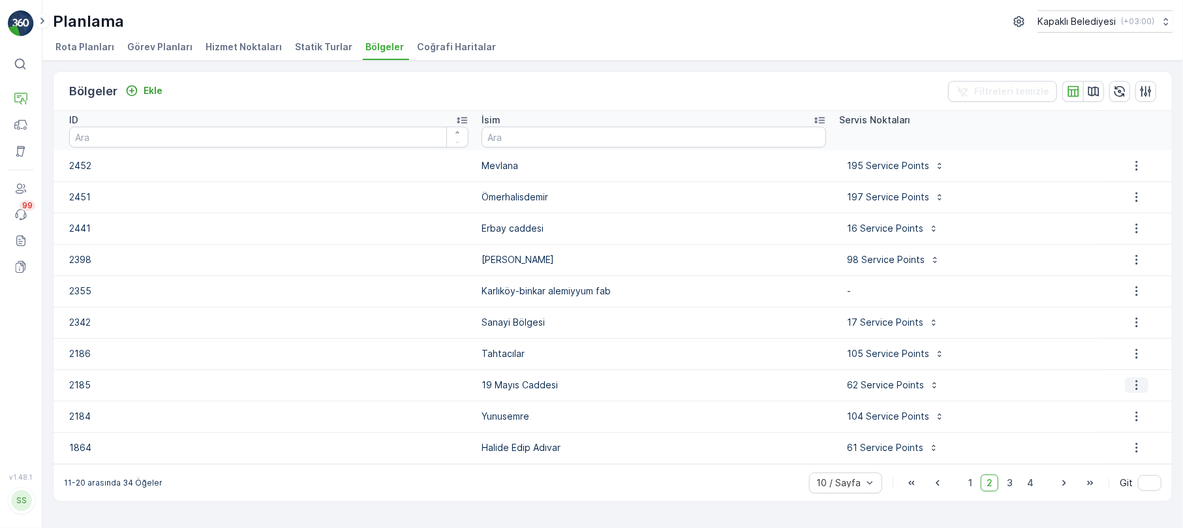
click at [1136, 382] on icon "button" at bounding box center [1136, 384] width 13 height 13
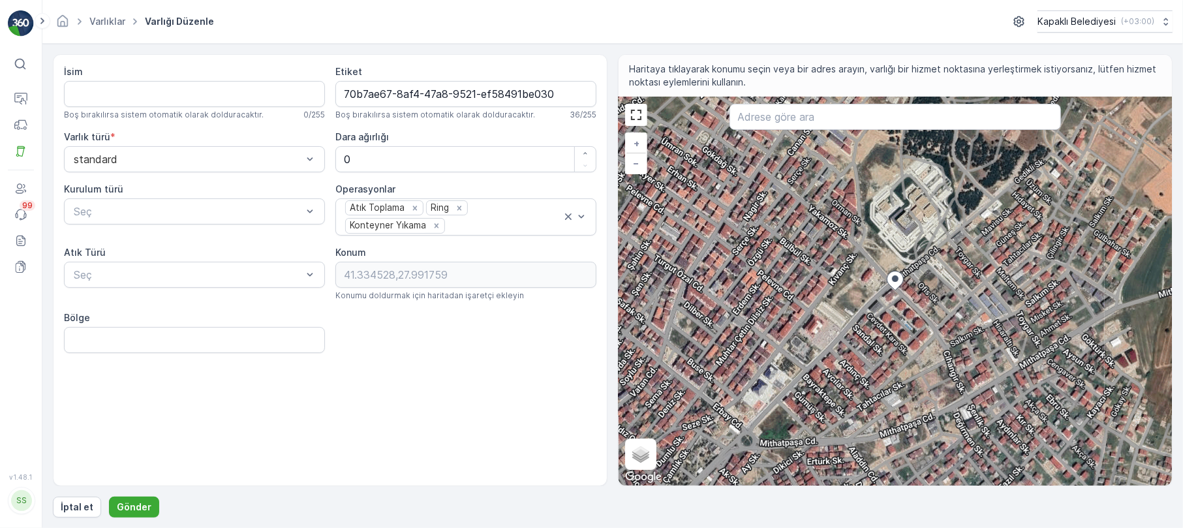
click at [142, 81] on div "İsim Boş bırakılırsa sistem otomatik olarak dolduracaktır. 0 / 255" at bounding box center [194, 92] width 261 height 55
click at [72, 97] on input "İsim" at bounding box center [194, 94] width 261 height 26
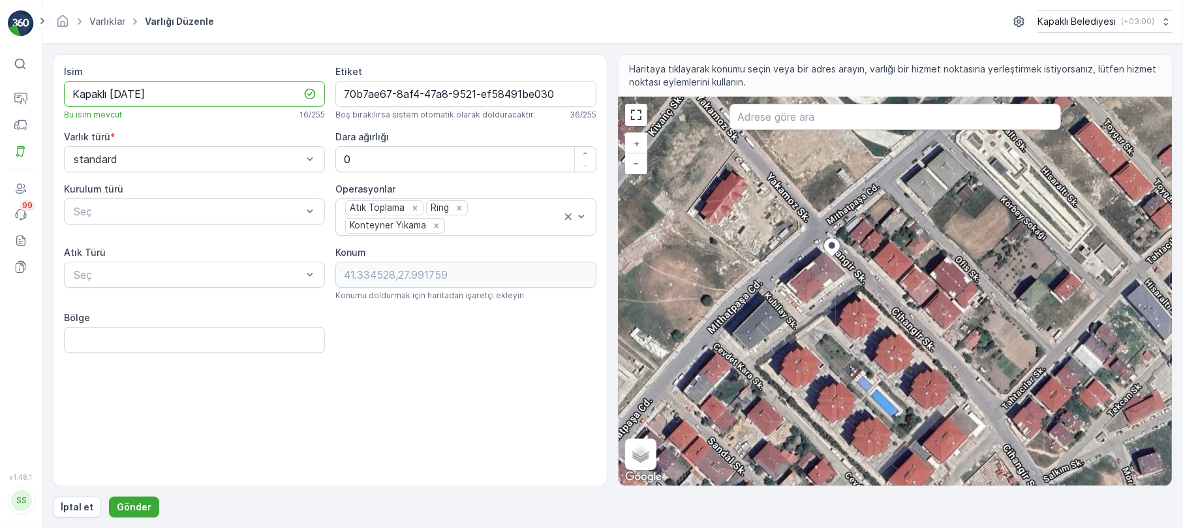
click at [125, 93] on input "Kapaklı [DATE]" at bounding box center [194, 94] width 261 height 26
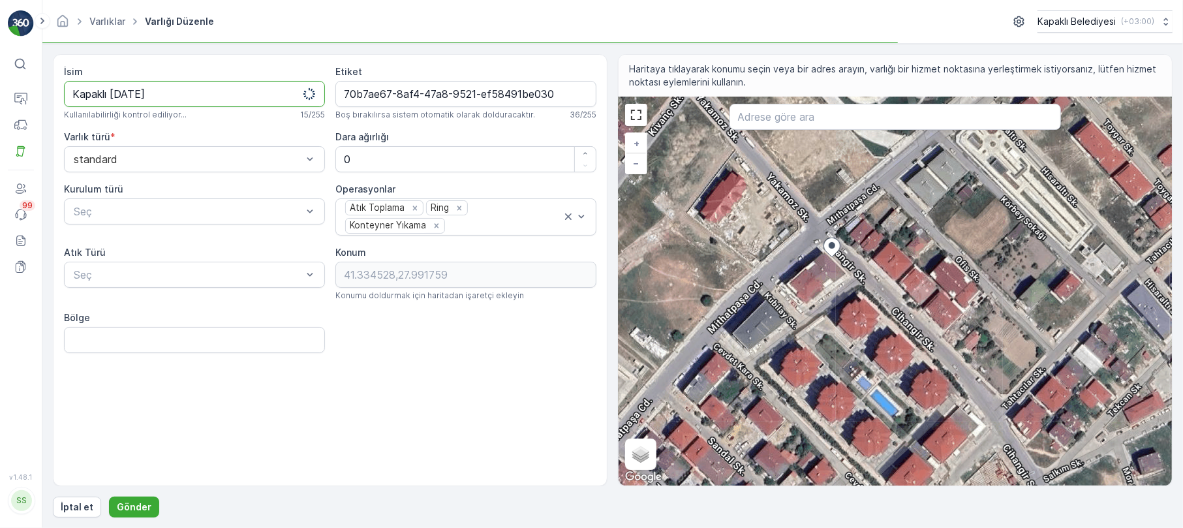
click at [170, 92] on input "Kapaklı [DATE]" at bounding box center [194, 94] width 261 height 26
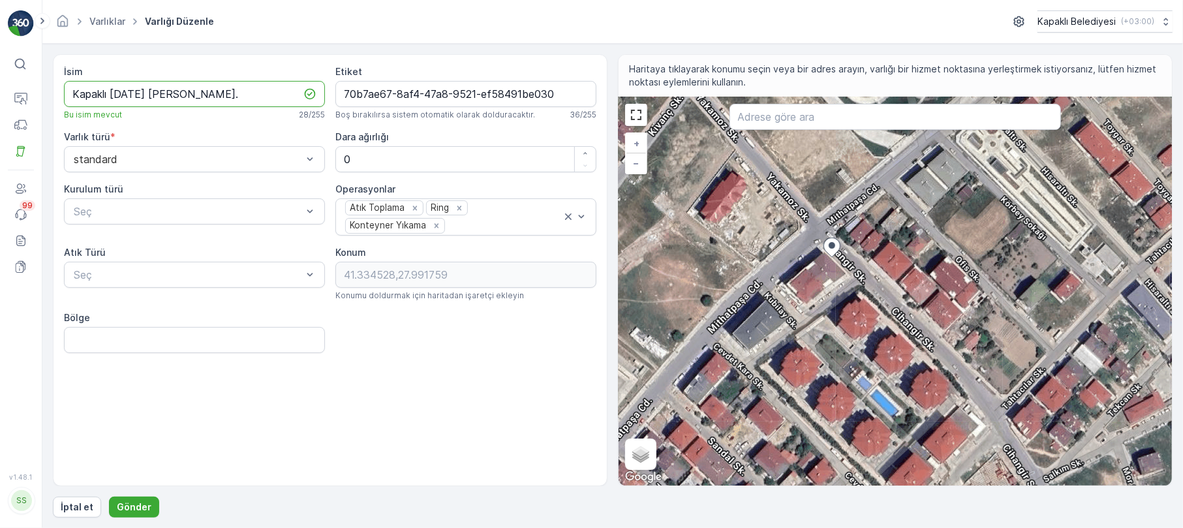
click at [124, 95] on input "Kapaklı [DATE] [PERSON_NAME]." at bounding box center [194, 94] width 261 height 26
click at [114, 93] on input "Kapaklı [DATE] [PERSON_NAME]." at bounding box center [194, 94] width 261 height 26
click at [112, 99] on input "Kapaklı [DATE] [PERSON_NAME]." at bounding box center [194, 94] width 261 height 26
type input "Kapaklı [DATE] [PERSON_NAME]."
click at [181, 342] on input "Bölge" at bounding box center [194, 340] width 261 height 26
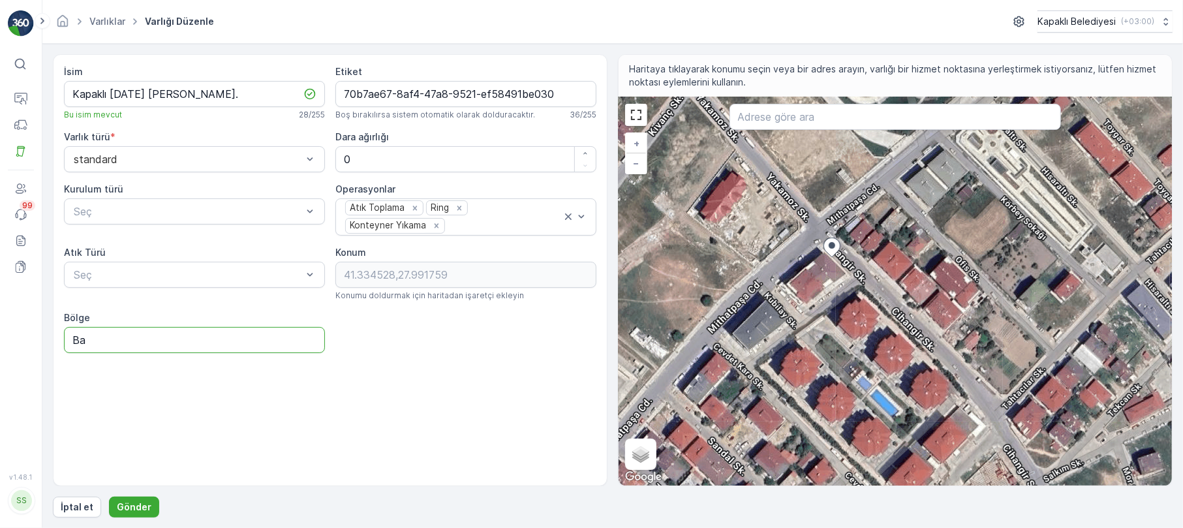
type input "B"
type input "9"
click at [87, 340] on input "[DATE] Mah" at bounding box center [194, 340] width 261 height 26
type input "19Mayıs Mah"
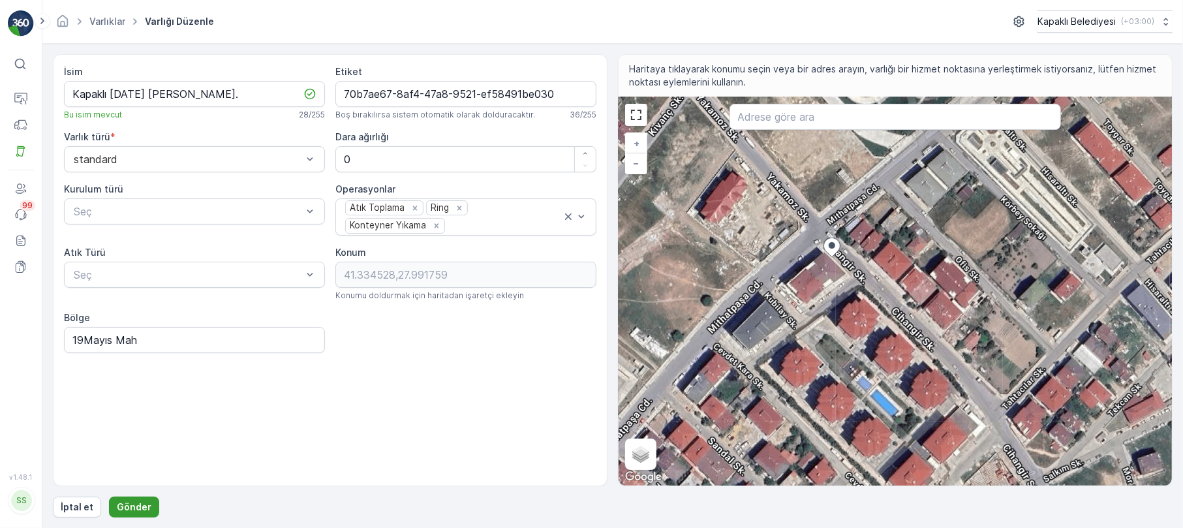
click at [141, 505] on p "Gönder" at bounding box center [134, 507] width 35 height 13
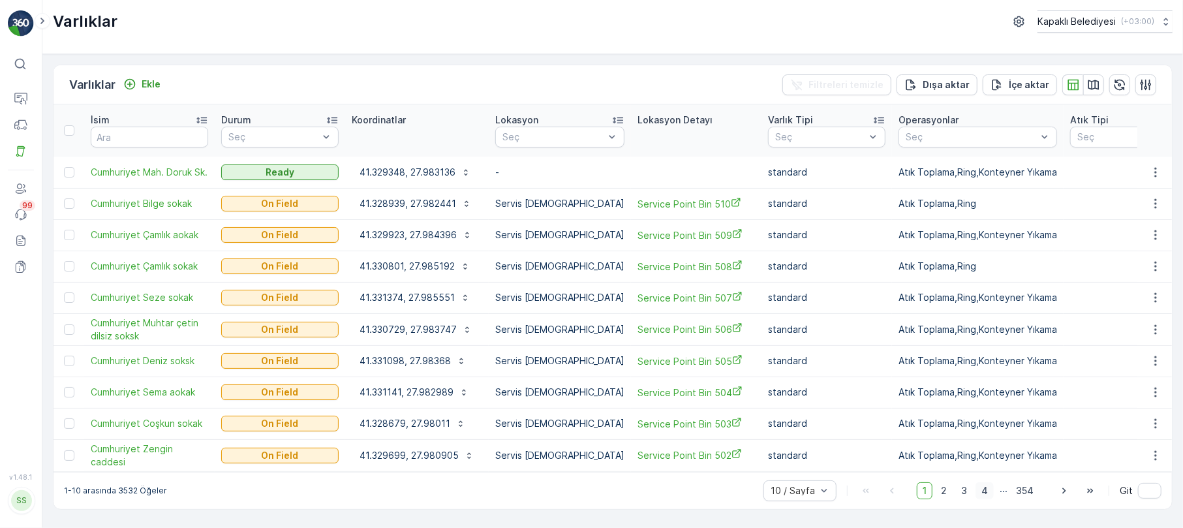
click at [987, 488] on span "4" at bounding box center [985, 490] width 18 height 17
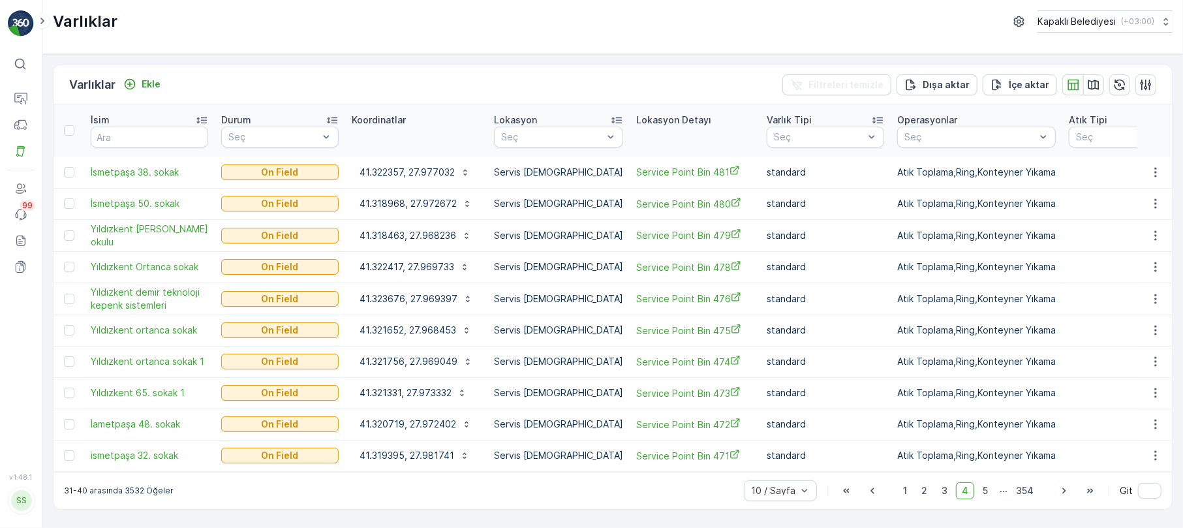
click at [187, 38] on div "Varlıklar Kapaklı Belediyesi ( +03:00 )" at bounding box center [612, 27] width 1141 height 54
